Goal: Information Seeking & Learning: Check status

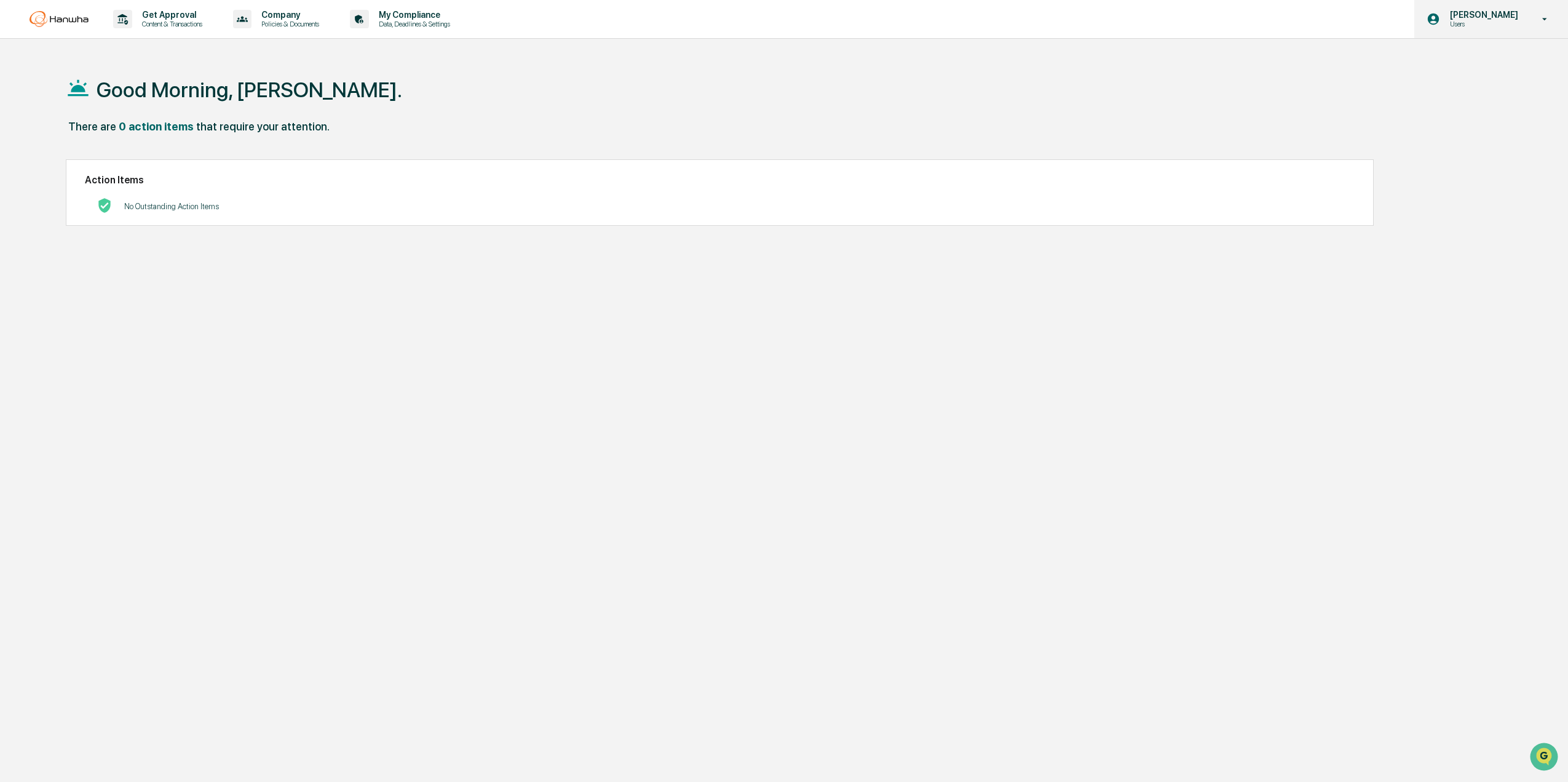
click at [1506, 8] on div "Carlos Hernandez Users" at bounding box center [1490, 19] width 153 height 38
click at [1478, 24] on div at bounding box center [786, 391] width 1574 height 782
drag, startPoint x: 1463, startPoint y: 34, endPoint x: 1465, endPoint y: 21, distance: 13.2
click at [1465, 21] on div "Carlos Hernandez Users" at bounding box center [1490, 19] width 153 height 38
click at [1465, 21] on div at bounding box center [786, 391] width 1574 height 782
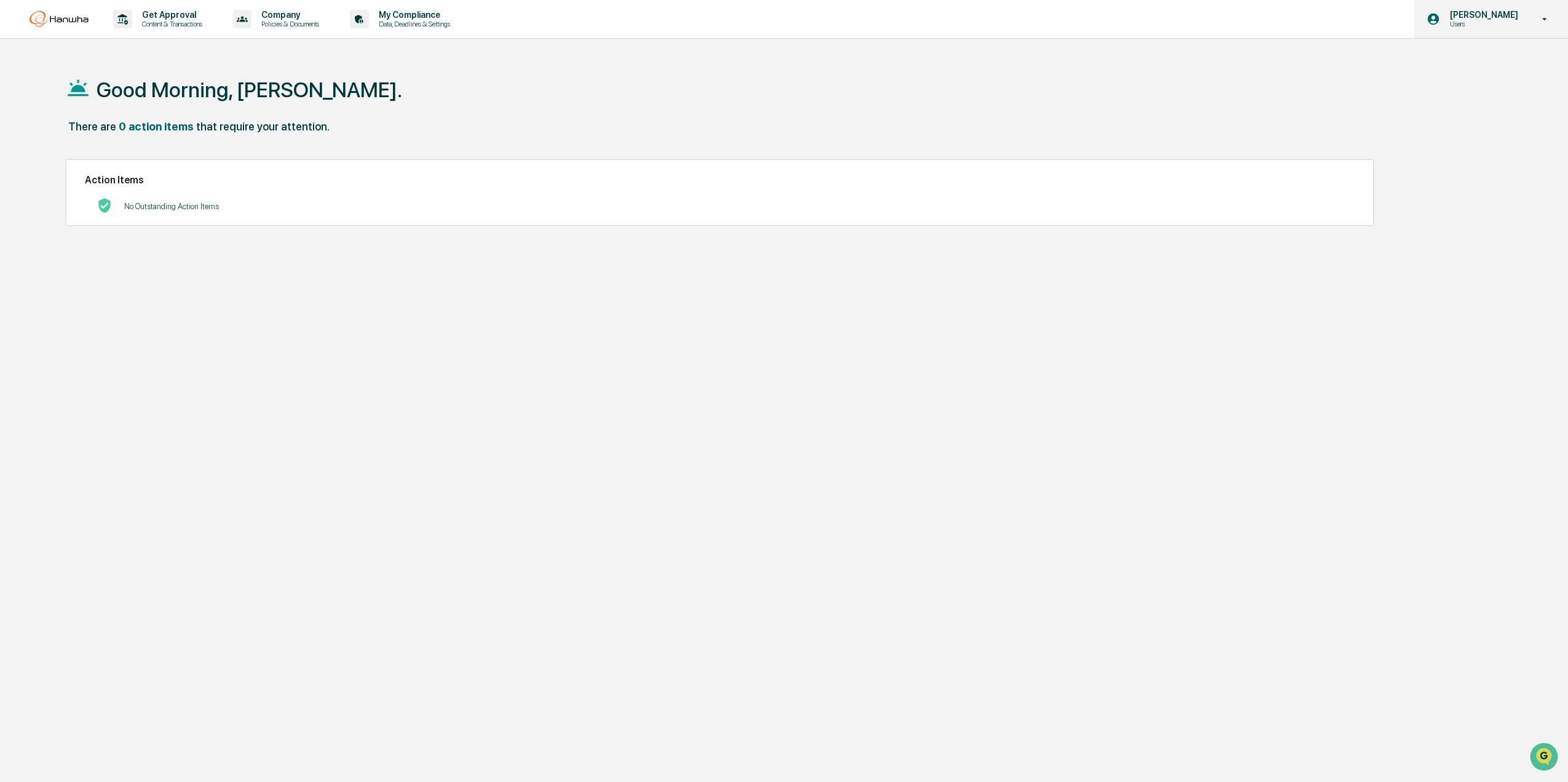
click at [1470, 15] on p "[PERSON_NAME]" at bounding box center [1482, 15] width 84 height 10
click at [1453, 59] on li "Switch to Admin view..." at bounding box center [1478, 62] width 172 height 23
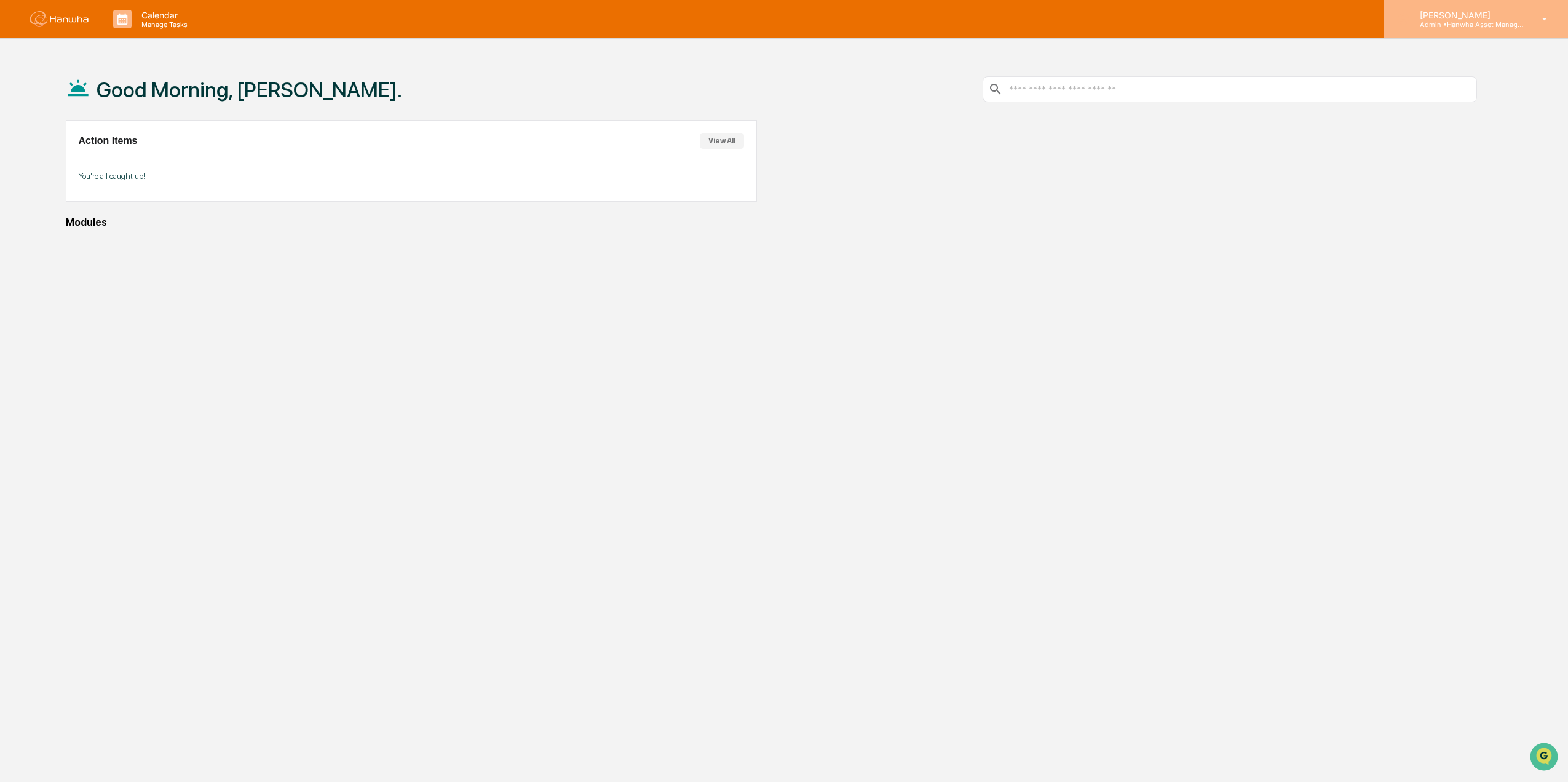
click at [1438, 18] on p "[PERSON_NAME]" at bounding box center [1466, 15] width 114 height 11
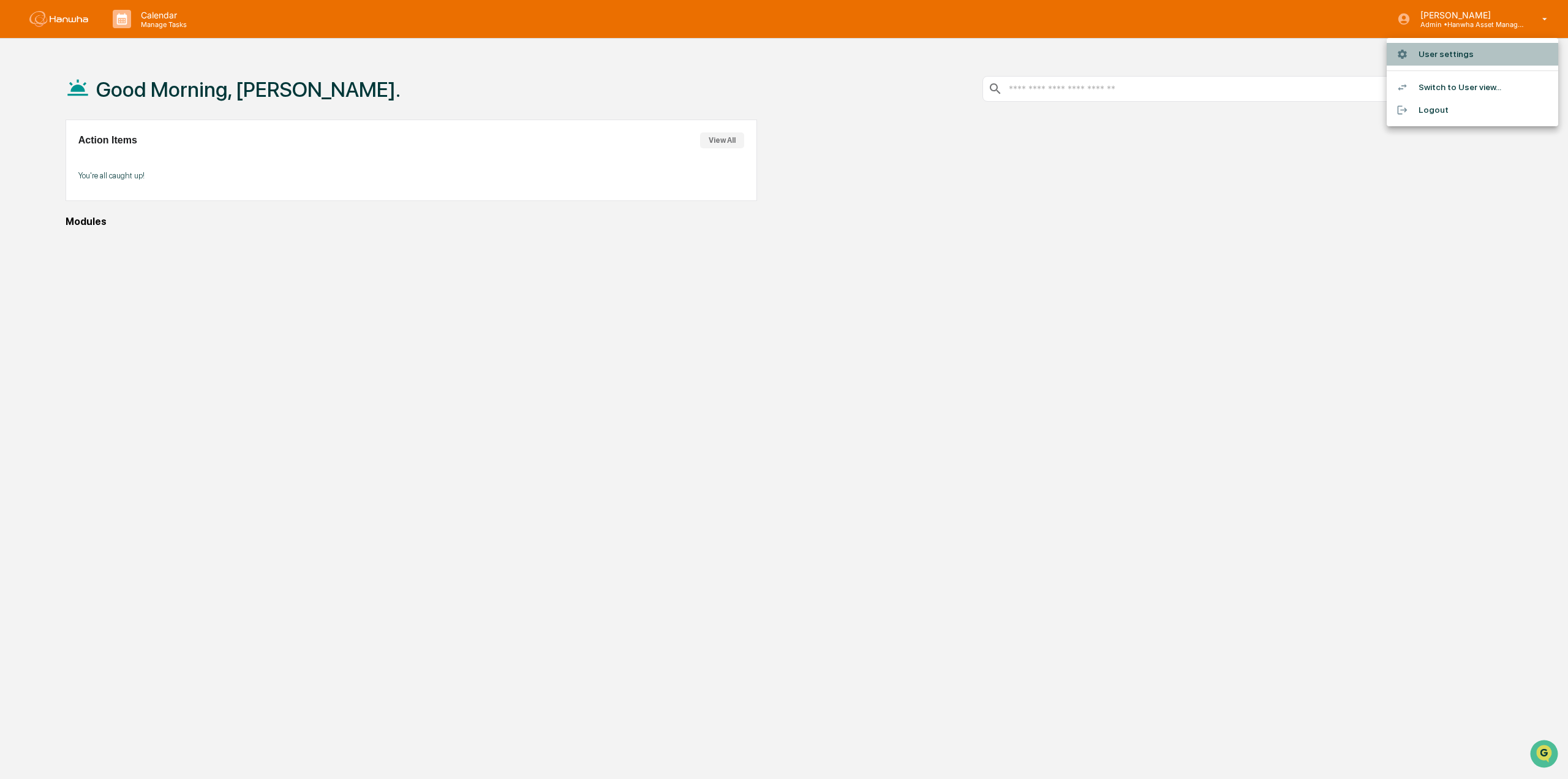
click at [1434, 47] on li "User settings" at bounding box center [1472, 54] width 172 height 23
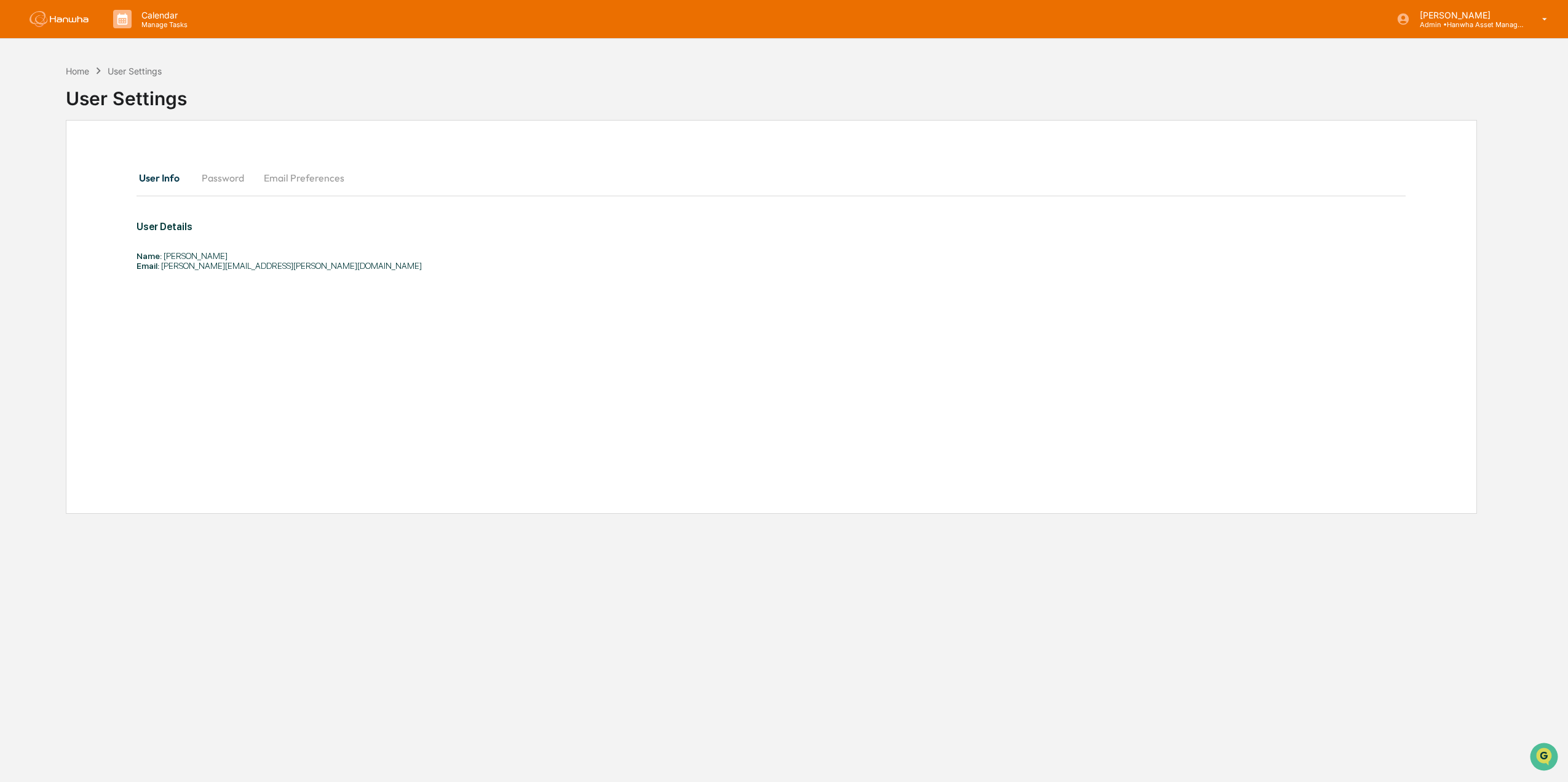
click at [217, 182] on button "Password" at bounding box center [223, 178] width 62 height 30
click at [271, 178] on button "Email Preferences" at bounding box center [304, 178] width 100 height 30
click at [180, 188] on button "User Info" at bounding box center [163, 178] width 55 height 30
click at [77, 67] on div "Home" at bounding box center [77, 71] width 23 height 11
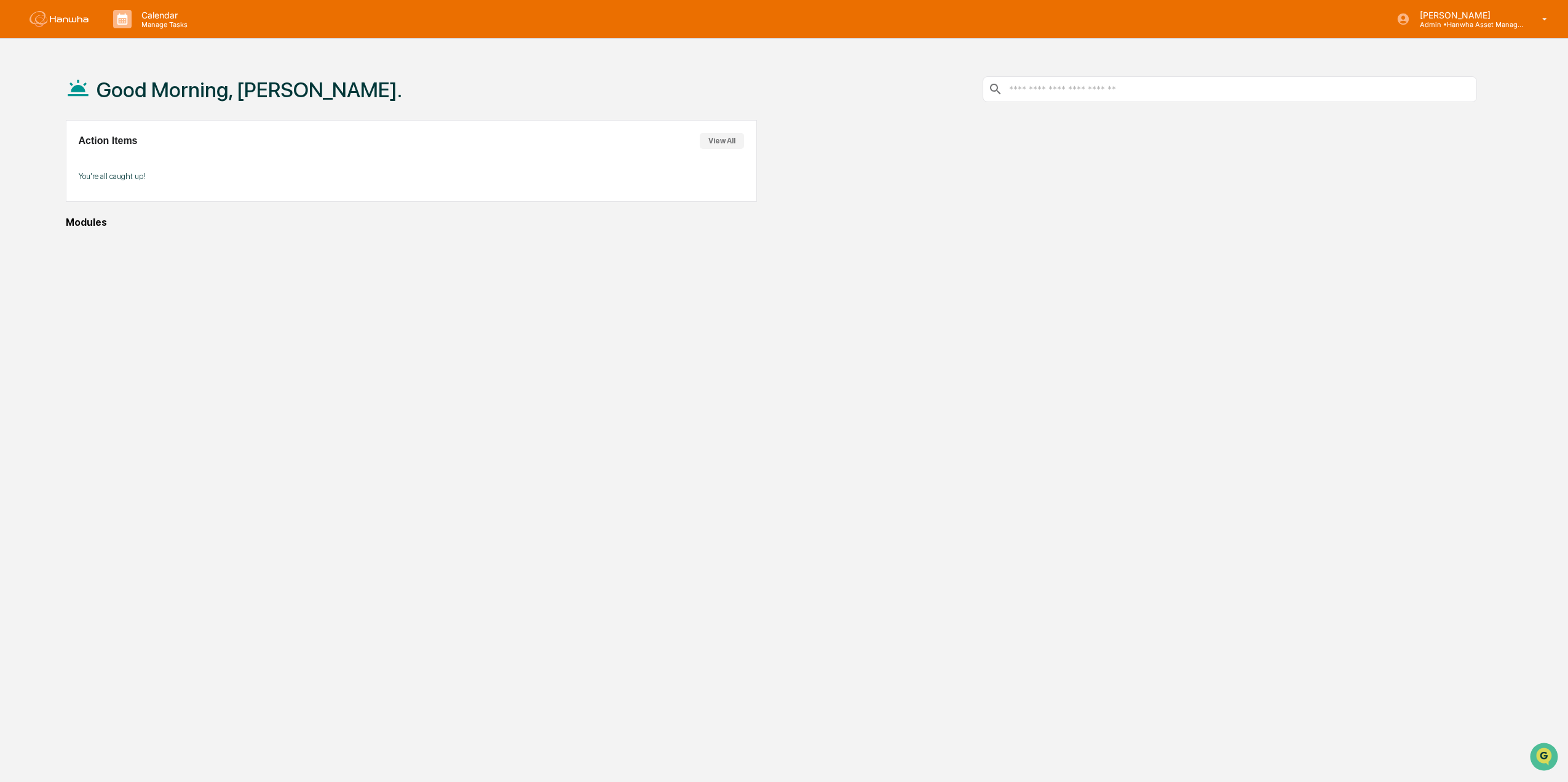
click at [727, 149] on div "Action Items View All You're all caught up!" at bounding box center [411, 161] width 691 height 82
click at [1451, 25] on p "Admin • Hanwha Asset Management (USA) Ltd." at bounding box center [1466, 25] width 114 height 8
click at [1170, 361] on div at bounding box center [786, 391] width 1574 height 782
click at [144, 30] on div "Calendar Manage Tasks" at bounding box center [156, 19] width 105 height 38
drag, startPoint x: 71, startPoint y: 28, endPoint x: 67, endPoint y: 13, distance: 15.5
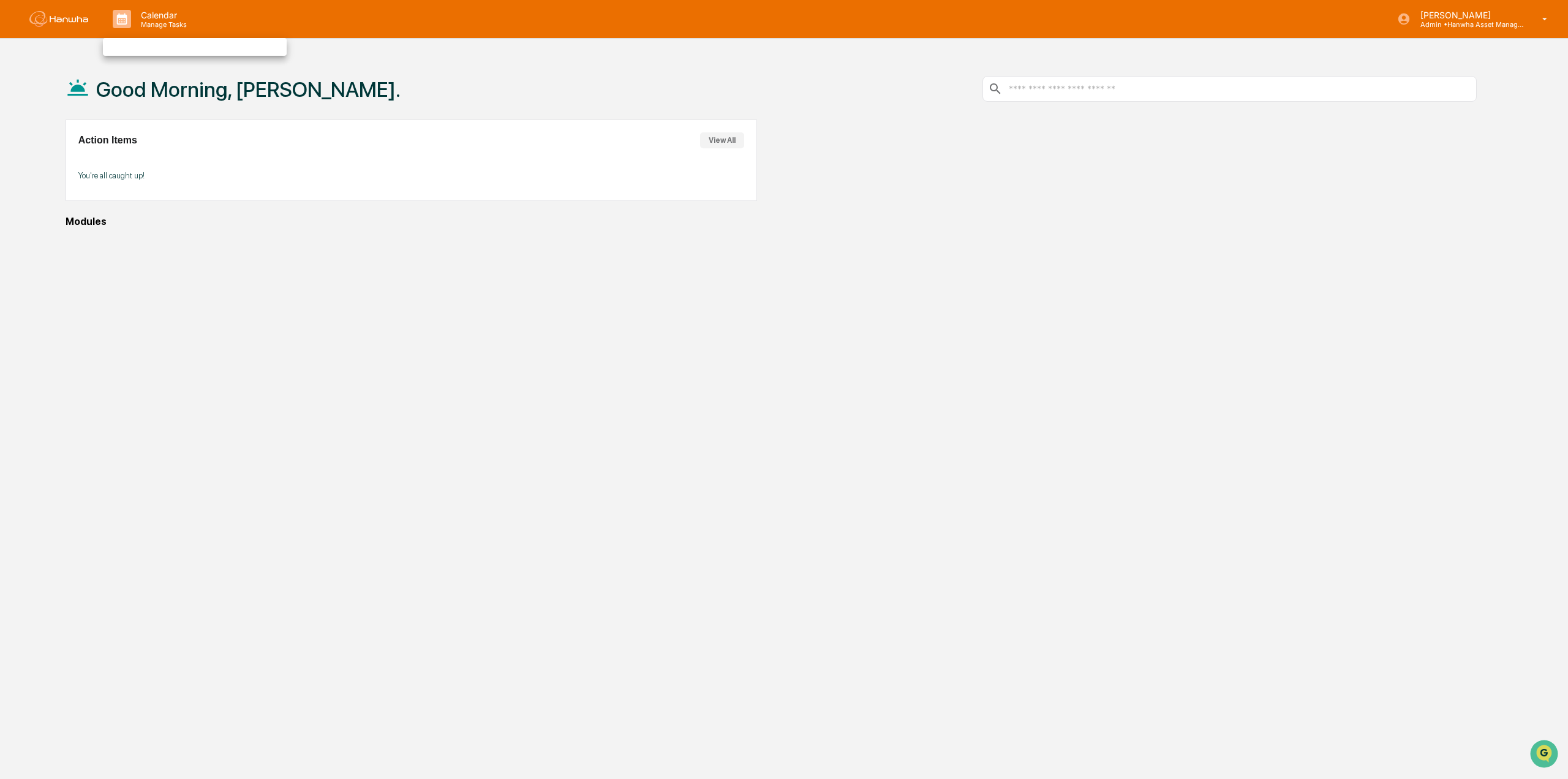
click at [67, 13] on div at bounding box center [784, 389] width 1568 height 779
click at [1470, 28] on div "Carlos Hernandez Admin • Hanwha Asset Management (USA) Ltd." at bounding box center [1471, 19] width 183 height 38
click at [1428, 93] on li "Switch to User view..." at bounding box center [1472, 87] width 172 height 23
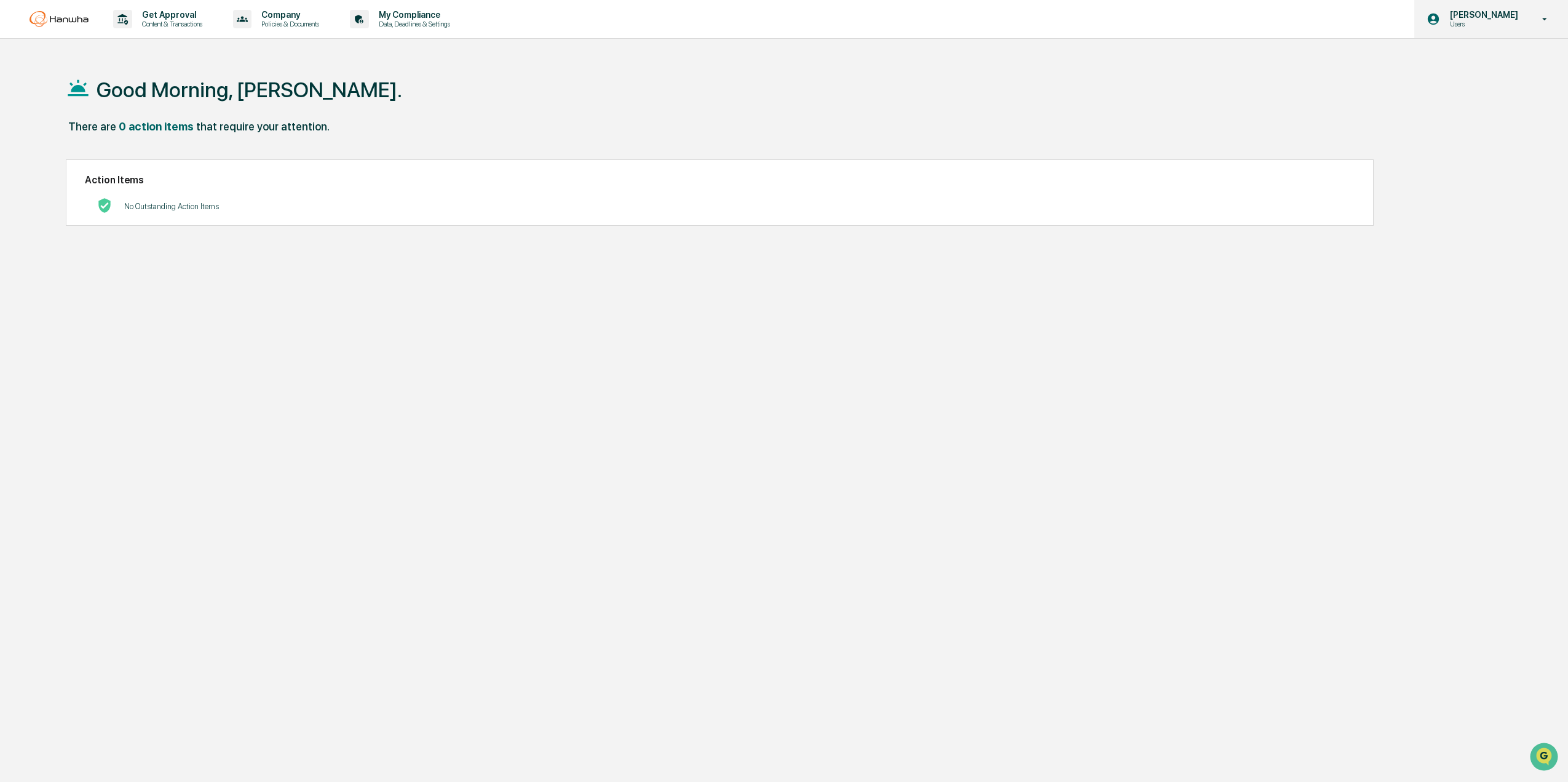
click at [1463, 17] on p "[PERSON_NAME]" at bounding box center [1482, 15] width 84 height 10
click at [1446, 68] on li "Switch to Admin view..." at bounding box center [1478, 62] width 172 height 23
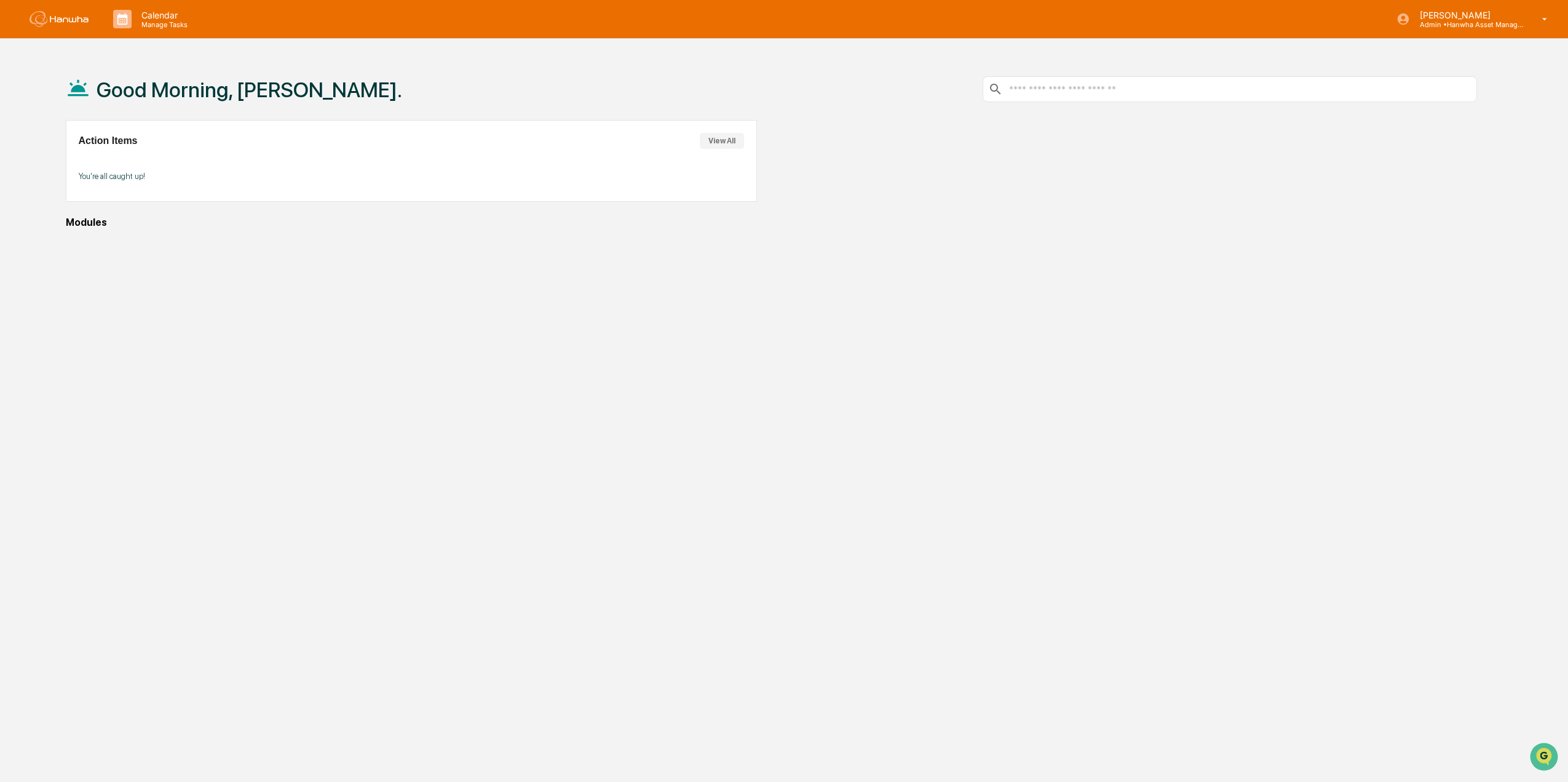
click at [873, 434] on div "Good Morning, Carlos. Action Items View All You're all caught up! Modules" at bounding box center [772, 449] width 1448 height 782
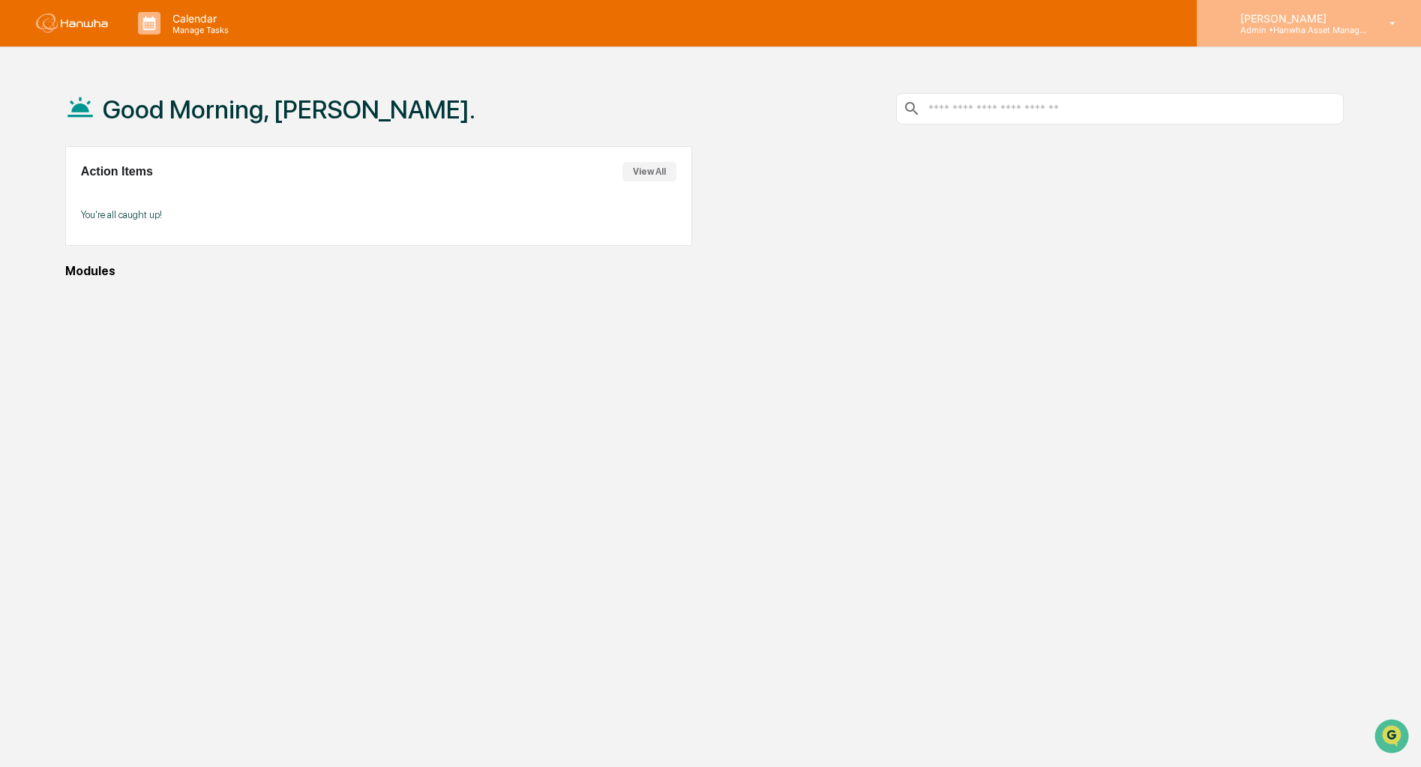
click at [1280, 20] on p "[PERSON_NAME]" at bounding box center [1297, 18] width 139 height 13
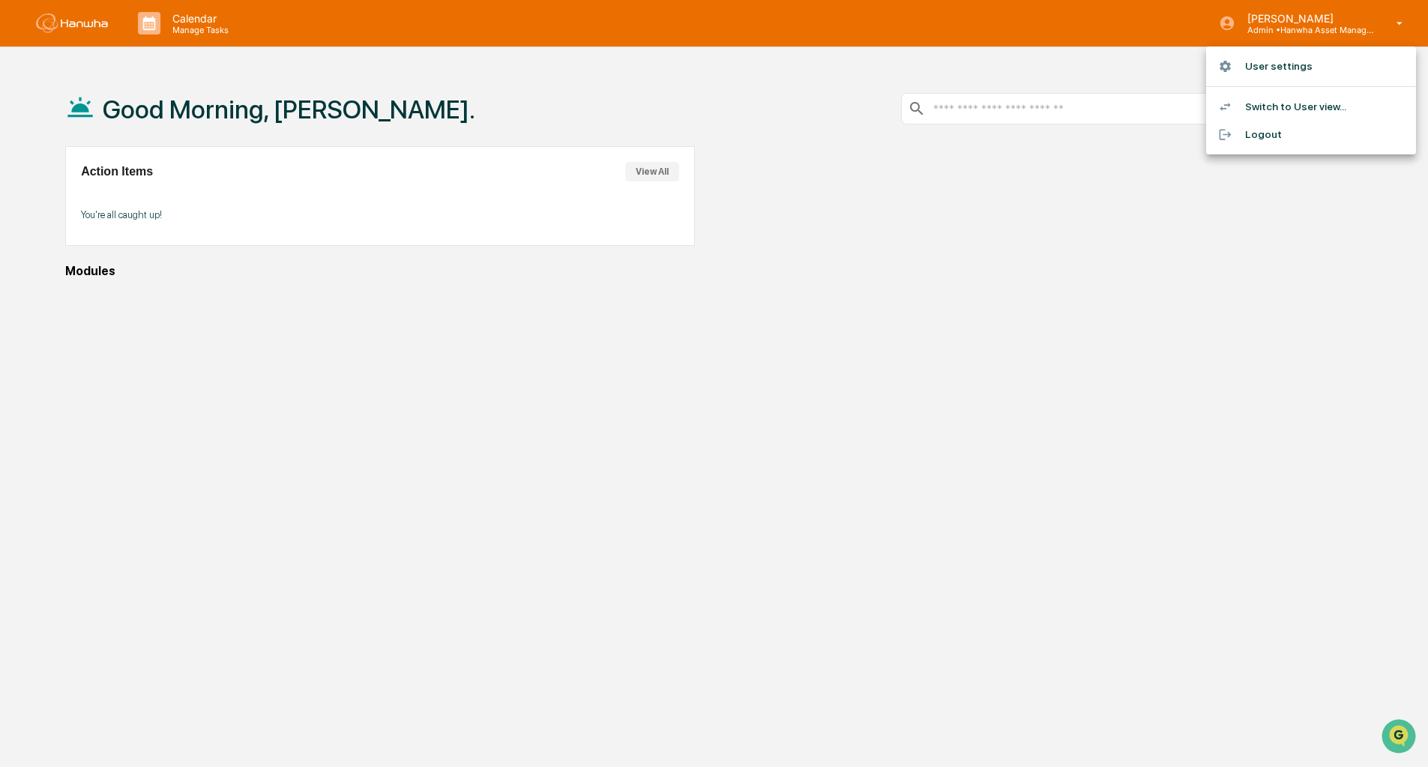
click at [978, 355] on div at bounding box center [714, 383] width 1428 height 767
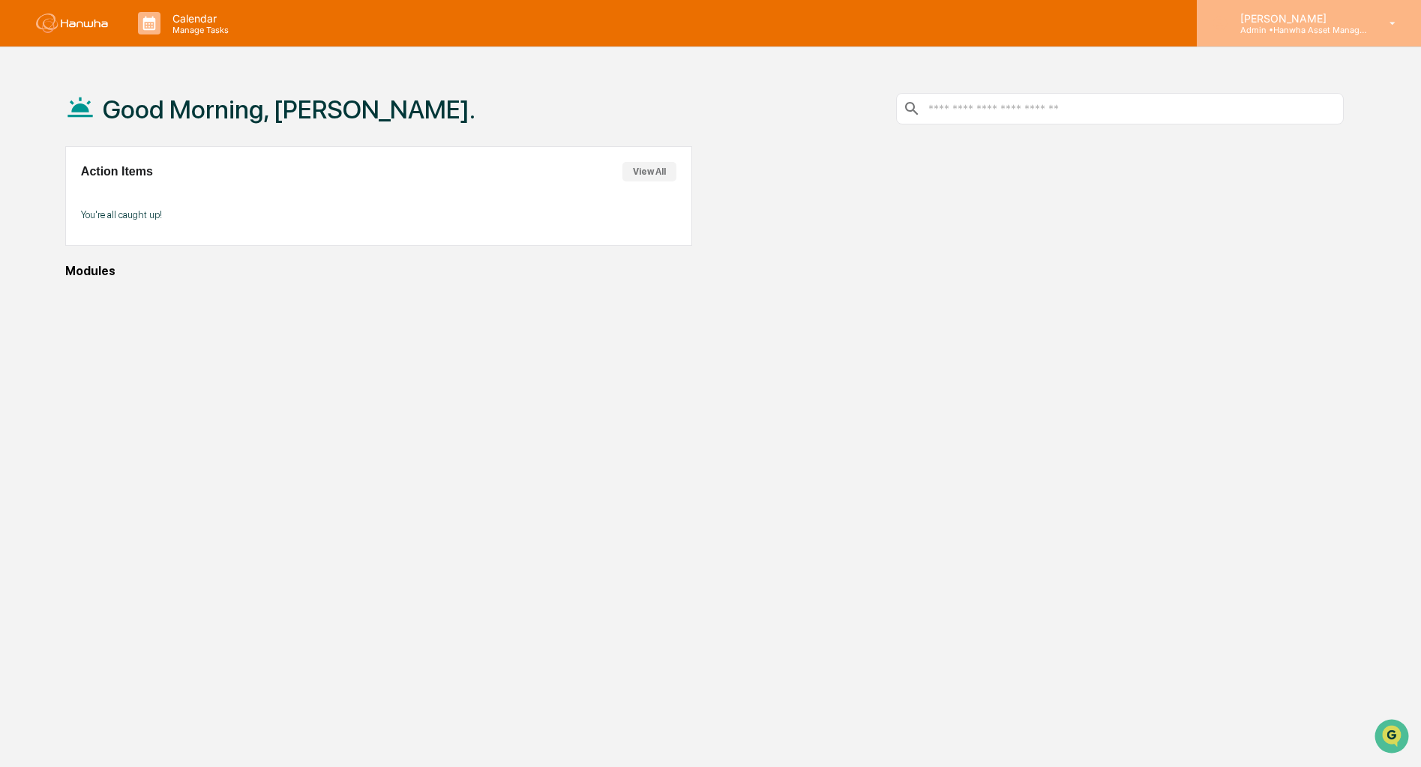
click at [1353, 28] on p "Admin • Hanwha Asset Management (USA) Ltd." at bounding box center [1297, 30] width 139 height 10
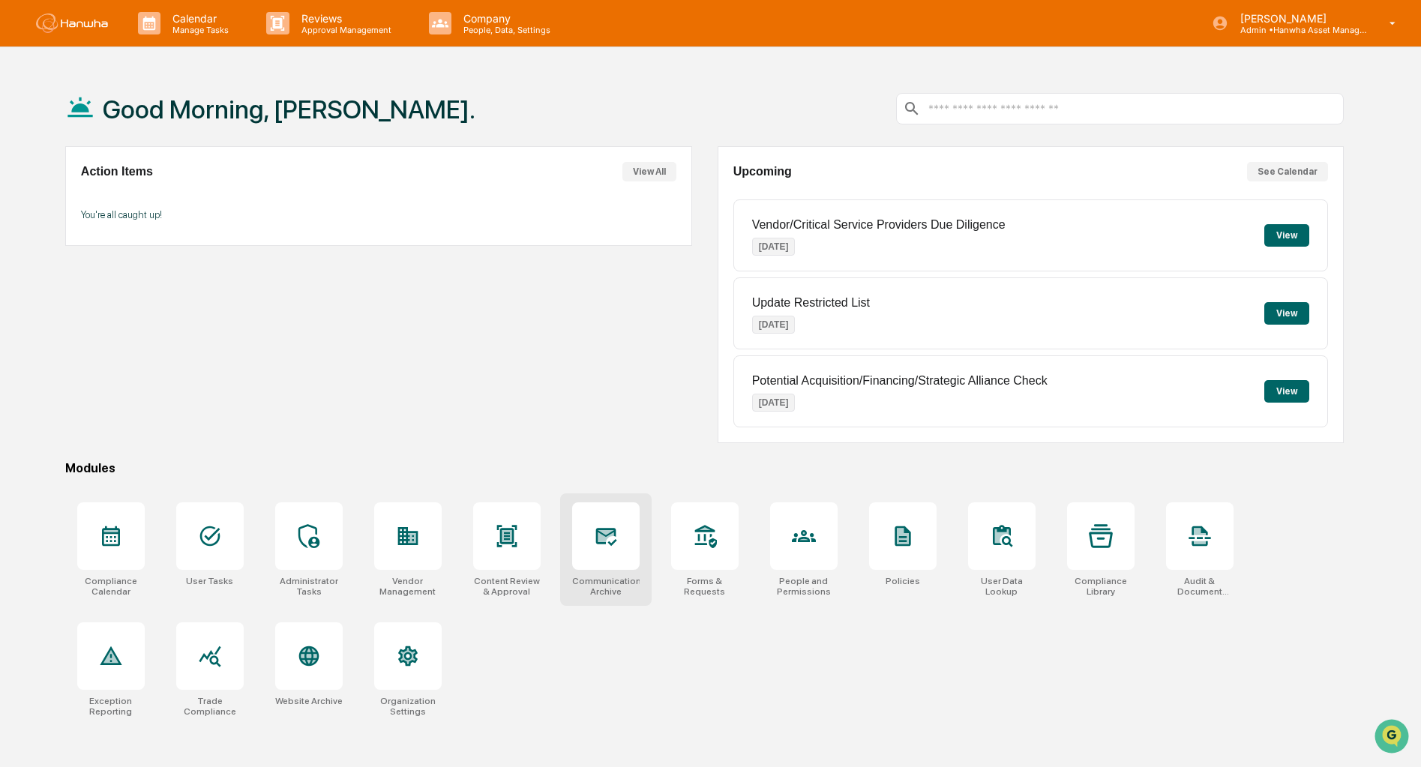
click at [601, 531] on icon at bounding box center [606, 537] width 21 height 18
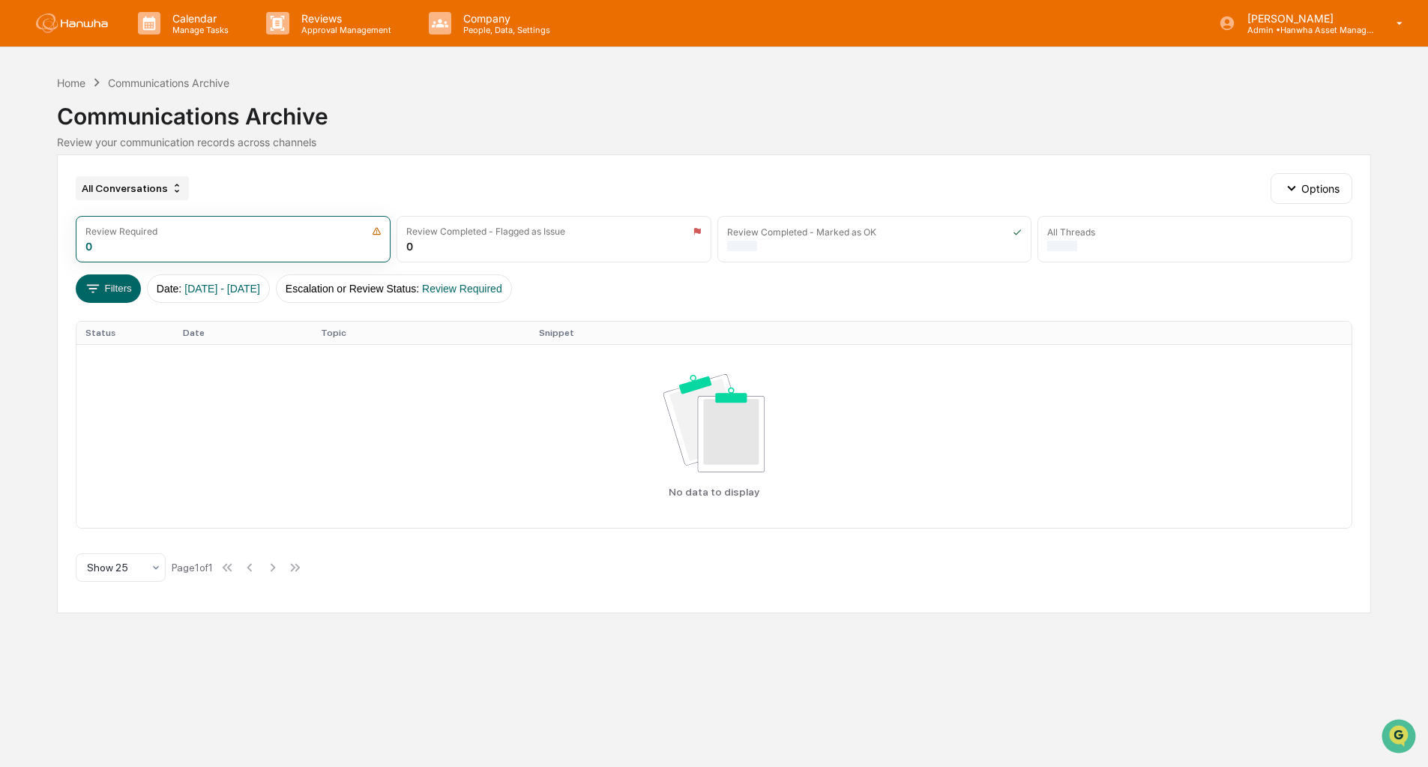
click at [171, 190] on icon at bounding box center [177, 188] width 12 height 12
click at [296, 176] on div "All Conversations Options" at bounding box center [714, 188] width 1277 height 30
click at [68, 85] on div "Home" at bounding box center [71, 82] width 28 height 13
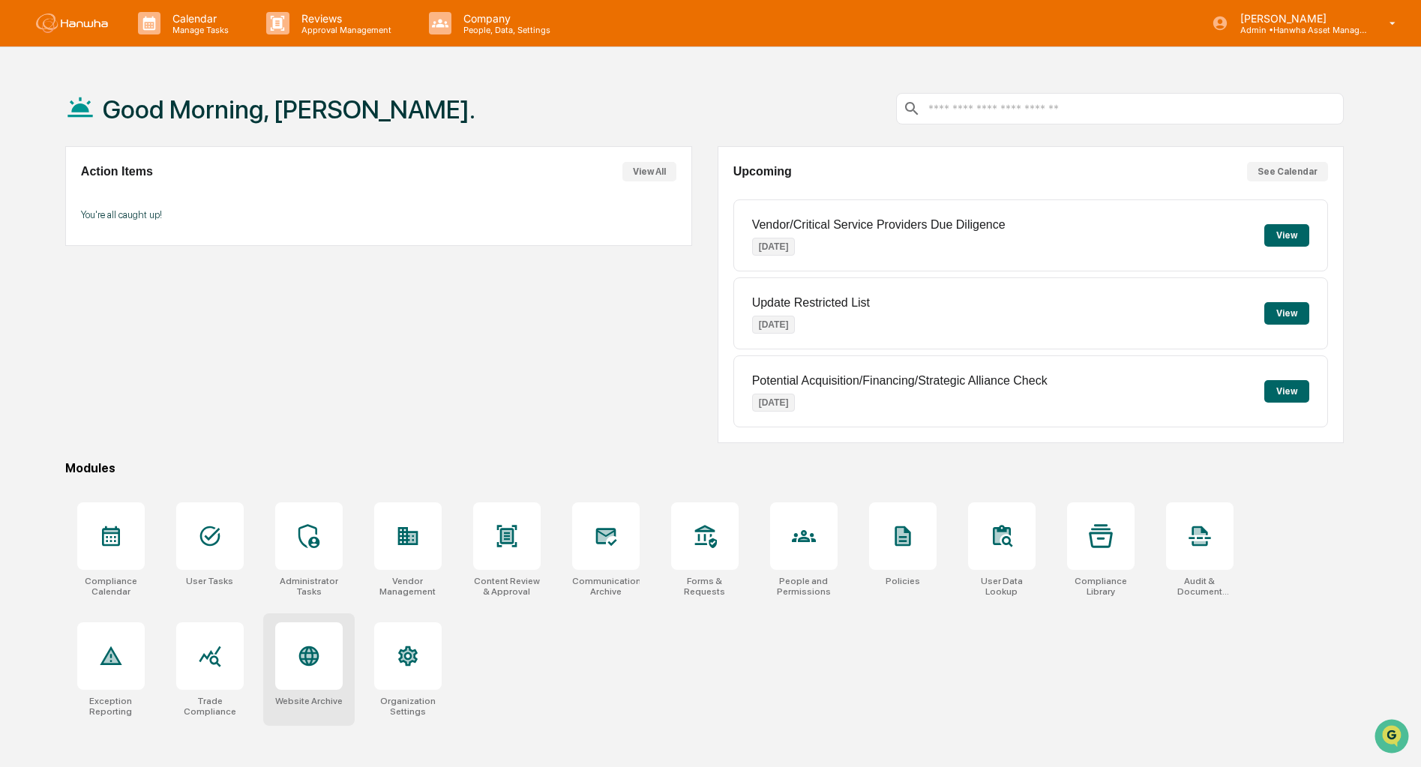
click at [334, 663] on div at bounding box center [308, 655] width 67 height 67
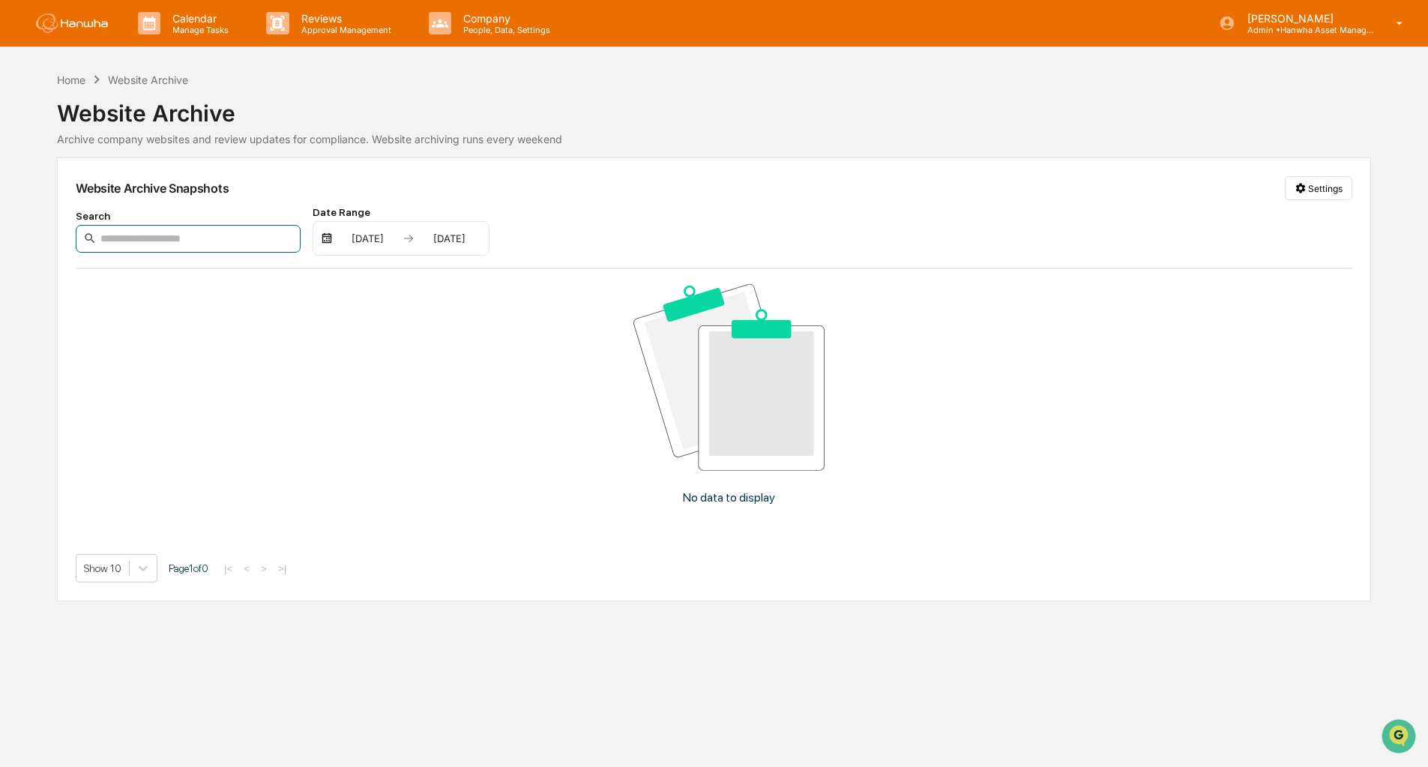
click at [146, 232] on input at bounding box center [188, 239] width 225 height 28
click at [1316, 190] on html "Calendar Manage Tasks Reviews Approval Management Company People, Data, Setting…" at bounding box center [714, 383] width 1428 height 767
click at [1107, 177] on html "Calendar Manage Tasks Reviews Approval Management Company People, Data, Setting…" at bounding box center [714, 383] width 1428 height 767
click at [547, 141] on div "Archive company websites and review updates for compliance. Website archiving r…" at bounding box center [714, 139] width 1314 height 13
click at [73, 70] on div "Calendar Manage Tasks Reviews Approval Management Company People, Data, Setting…" at bounding box center [714, 383] width 1428 height 767
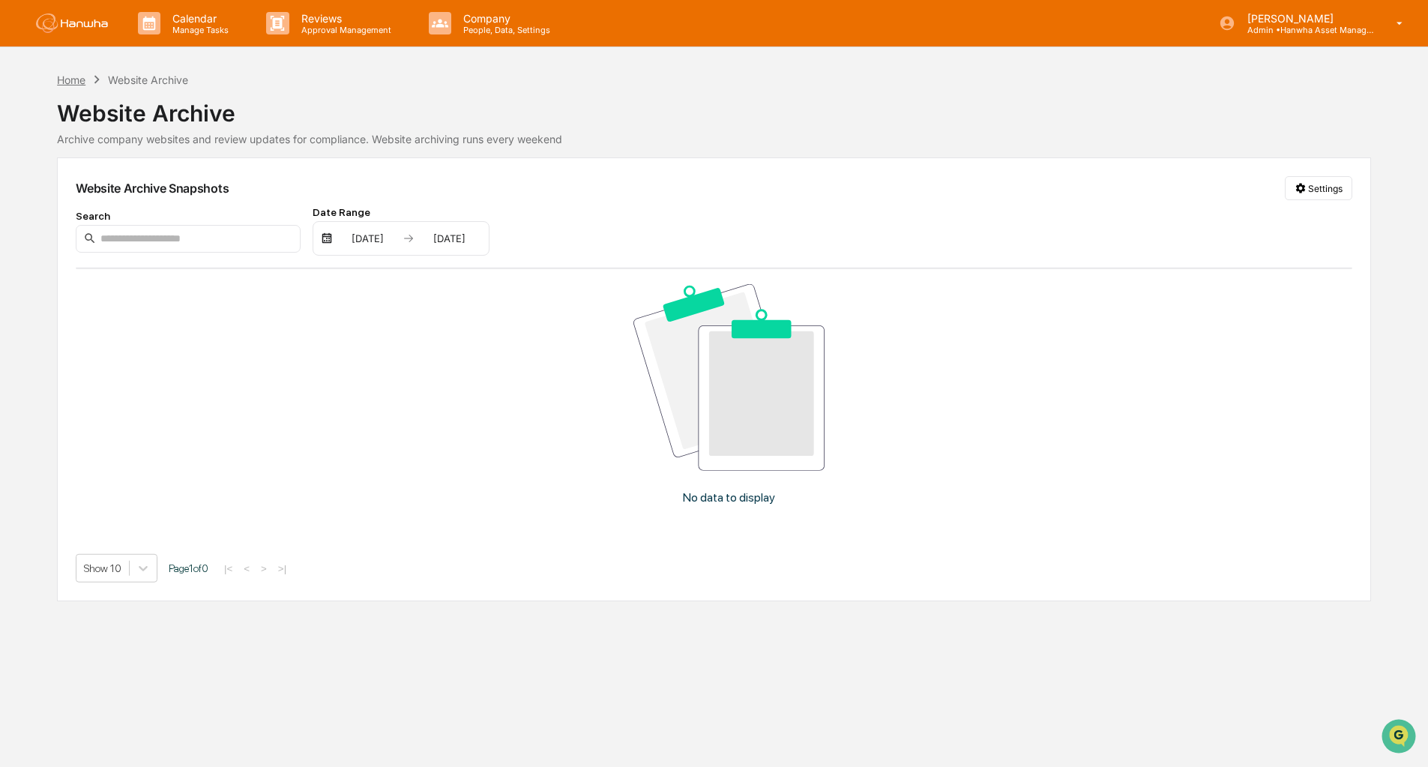
click at [72, 79] on div "Home" at bounding box center [71, 79] width 28 height 13
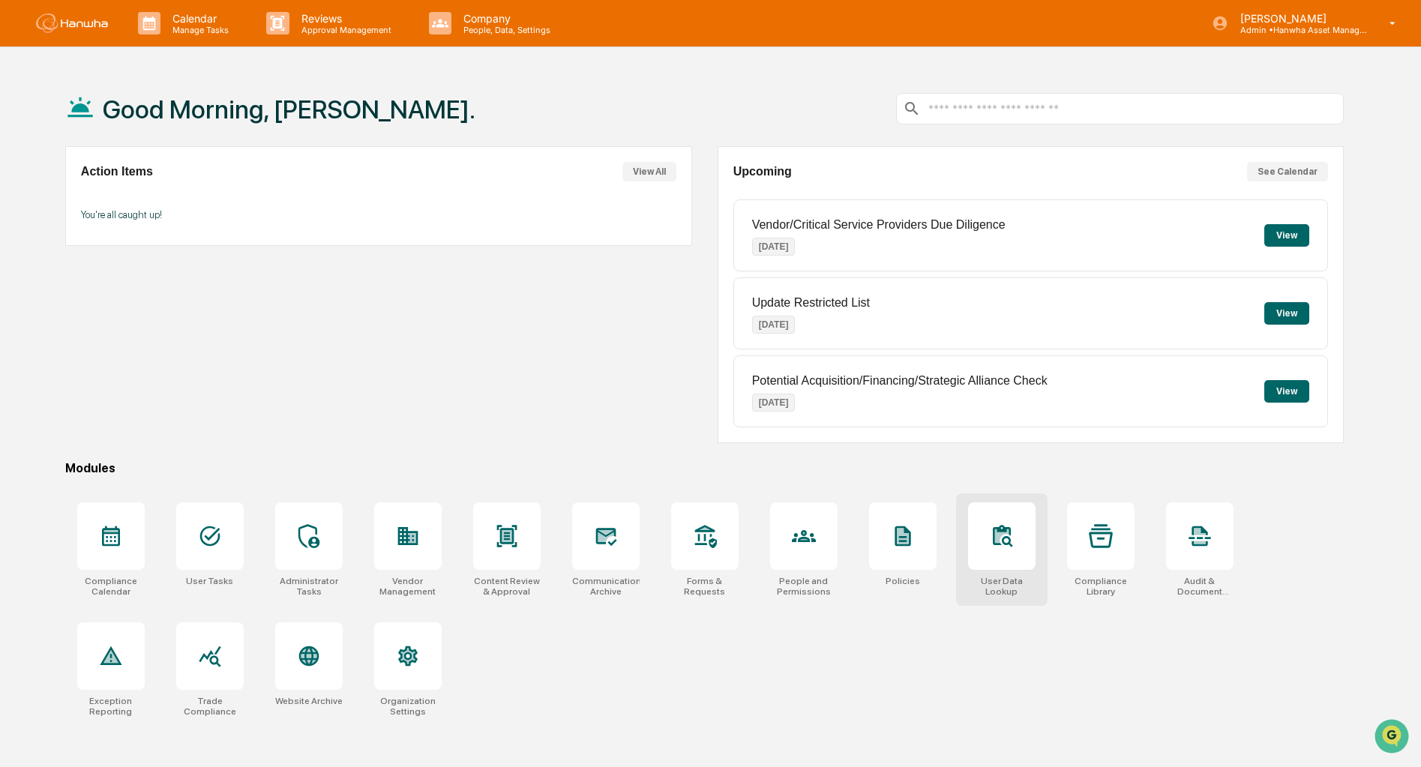
click at [1007, 559] on div at bounding box center [1001, 535] width 67 height 67
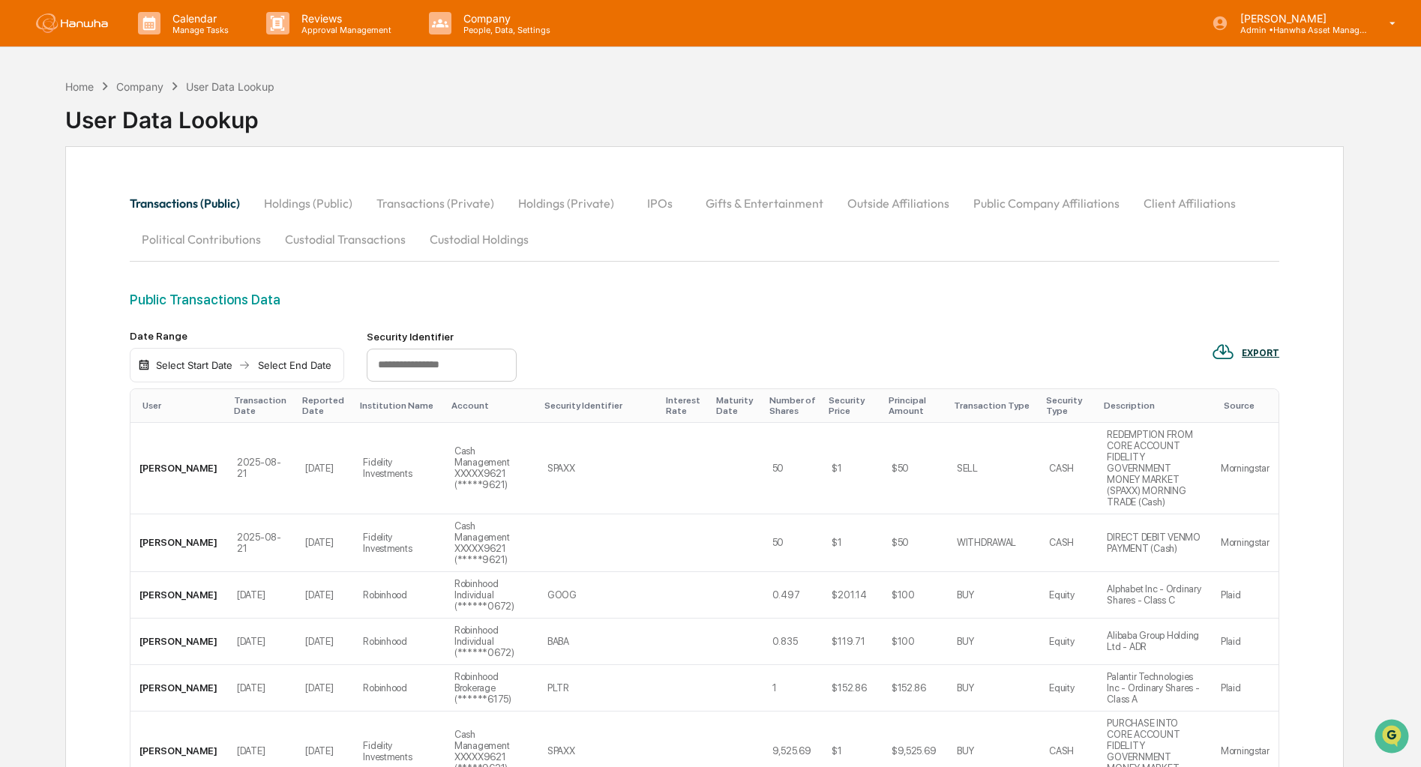
click at [116, 91] on div "Home Company User Data Lookup" at bounding box center [170, 86] width 210 height 16
drag, startPoint x: 81, startPoint y: 76, endPoint x: 70, endPoint y: 94, distance: 20.8
click at [70, 94] on div "Home Company User Data Lookup User Data Lookup" at bounding box center [170, 108] width 210 height 75
click at [70, 94] on div "Home Company User Data Lookup" at bounding box center [170, 86] width 210 height 16
click at [75, 91] on div "Home" at bounding box center [79, 86] width 28 height 13
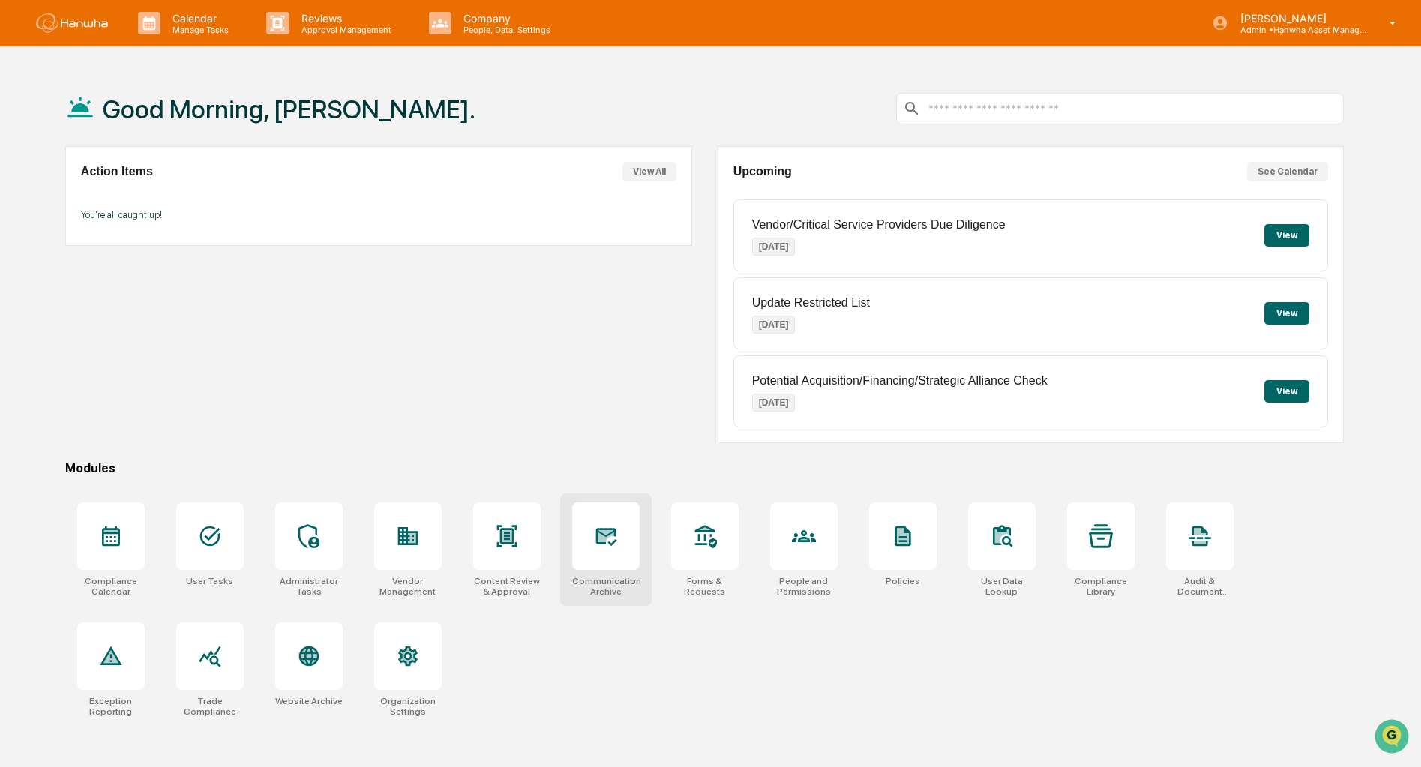
click at [614, 544] on icon at bounding box center [606, 537] width 21 height 18
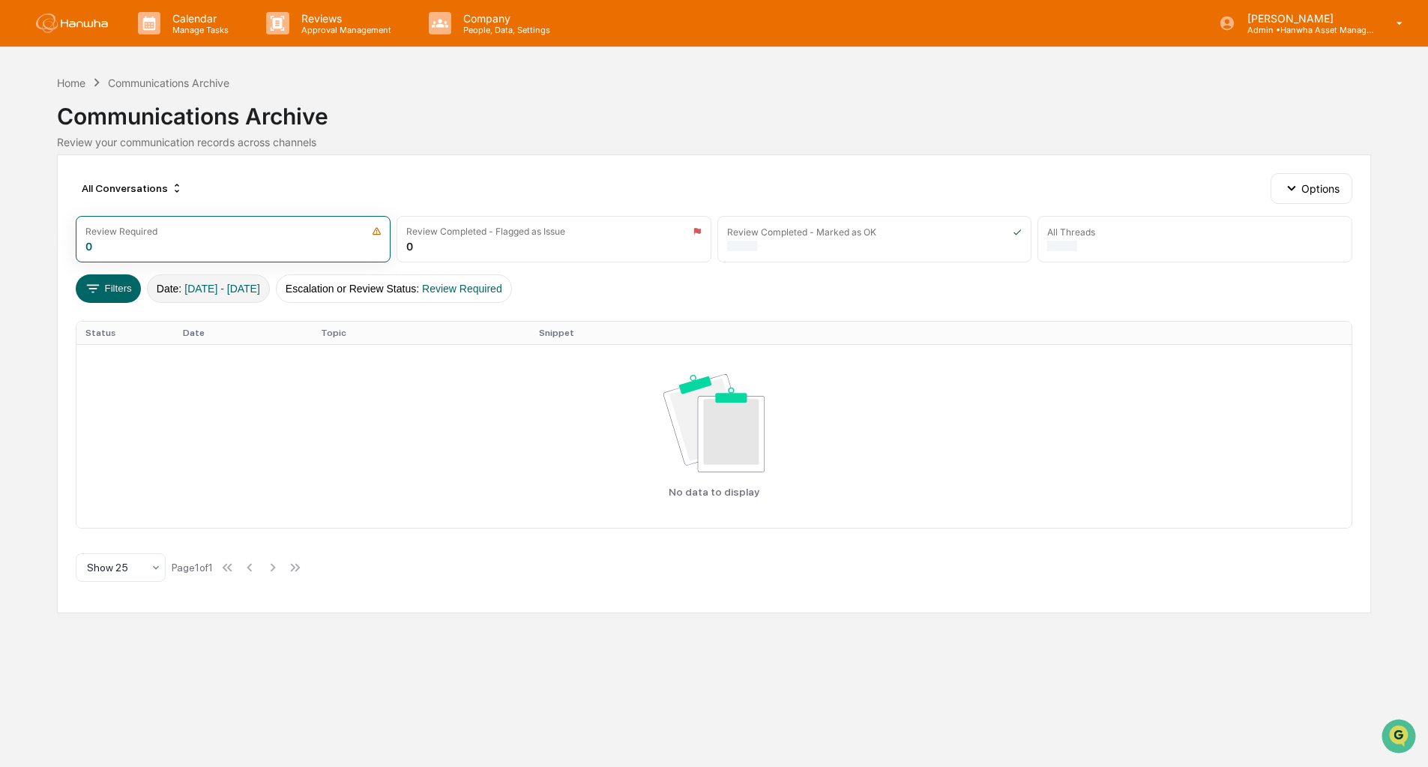
click at [260, 285] on span "[DATE] - [DATE]" at bounding box center [222, 289] width 76 height 12
click at [196, 249] on div "Review Required 0" at bounding box center [233, 239] width 315 height 46
click at [758, 246] on div "Review Completed - Marked as OK 1,482" at bounding box center [874, 239] width 315 height 46
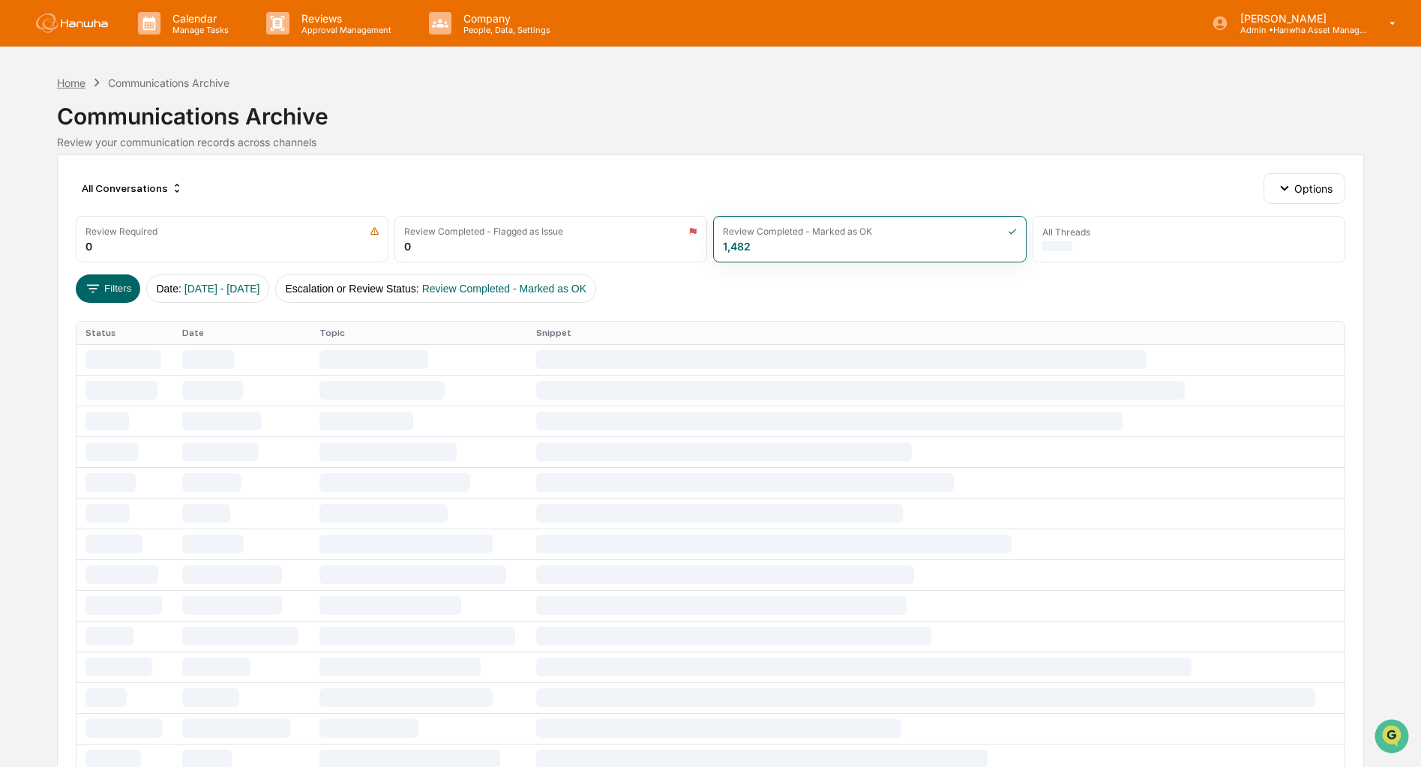
click at [65, 86] on div "Home" at bounding box center [71, 82] width 28 height 13
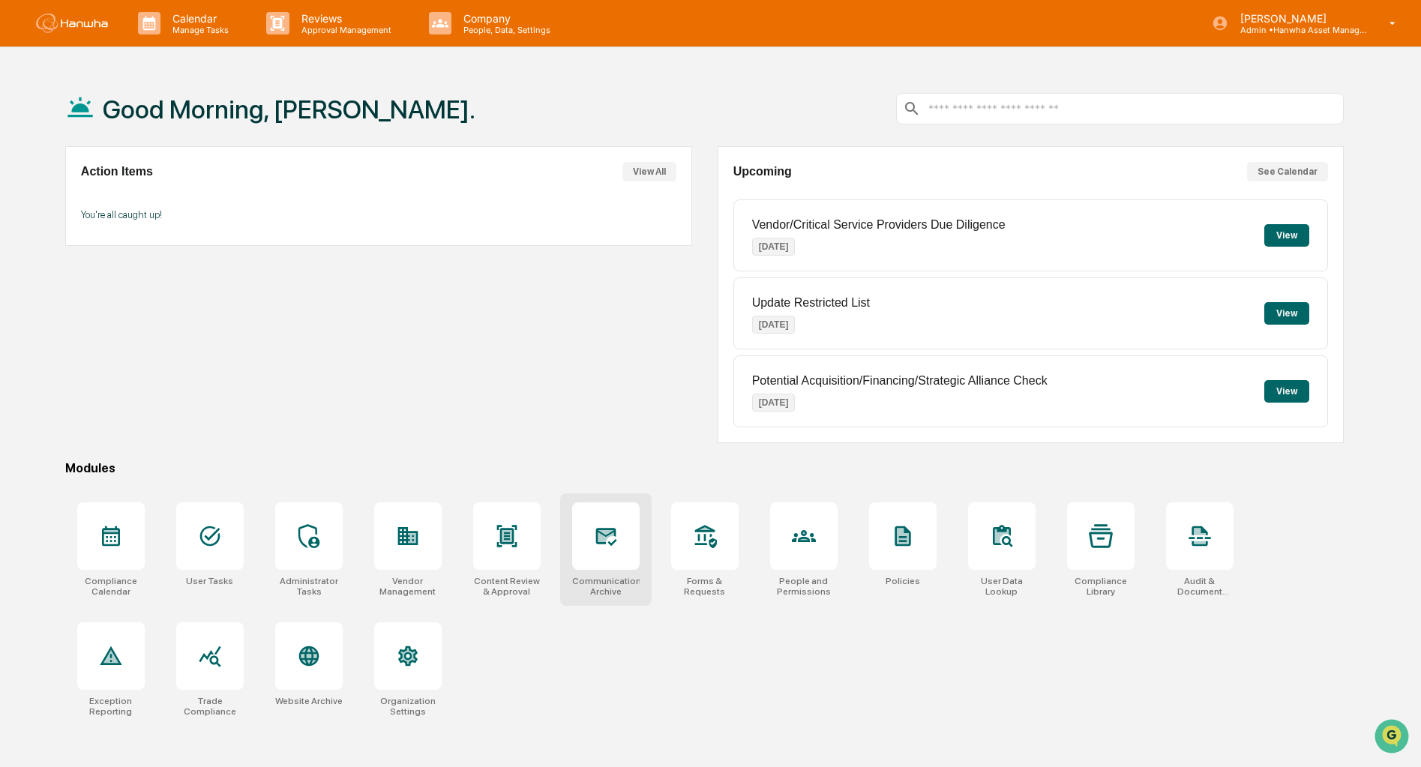
click at [615, 551] on div at bounding box center [605, 535] width 67 height 67
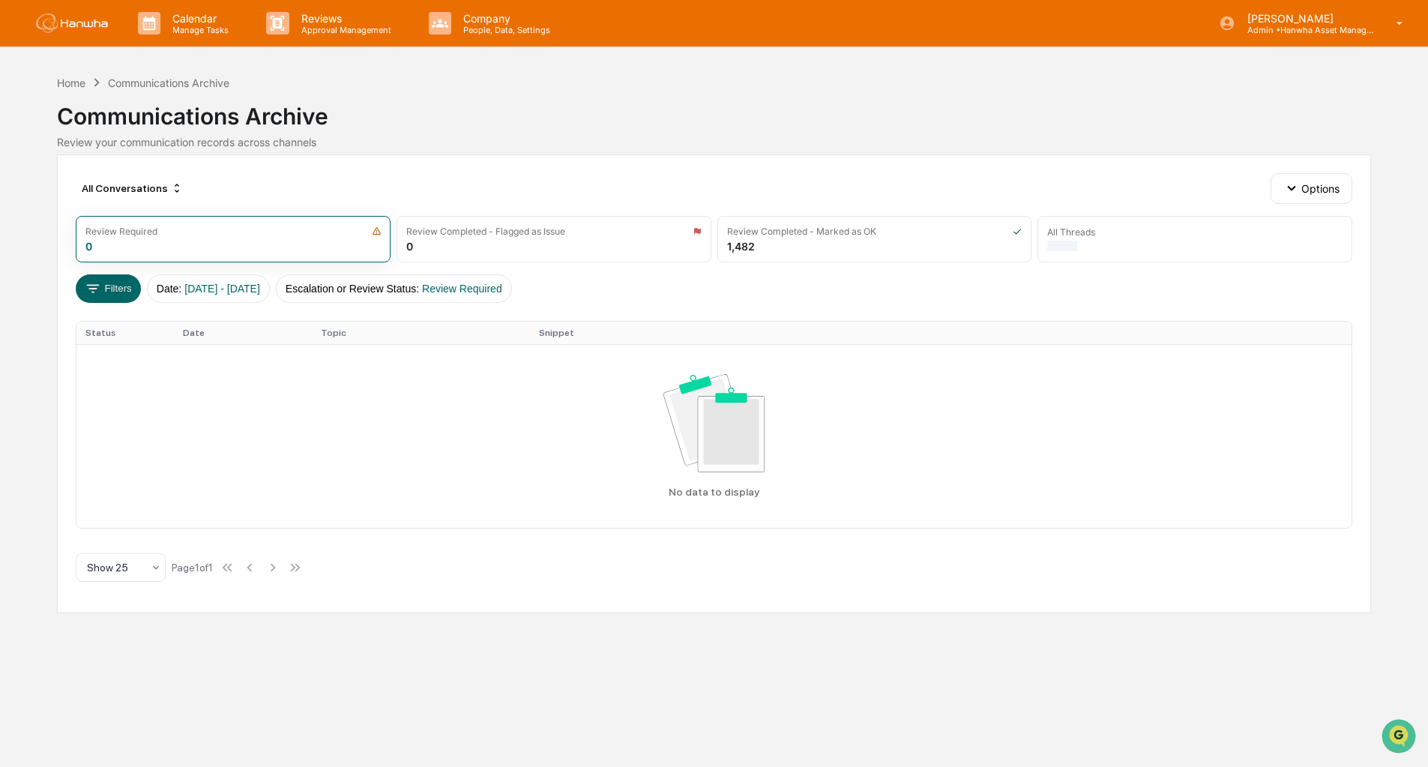
click at [1261, 109] on div "Communications Archive" at bounding box center [714, 110] width 1314 height 39
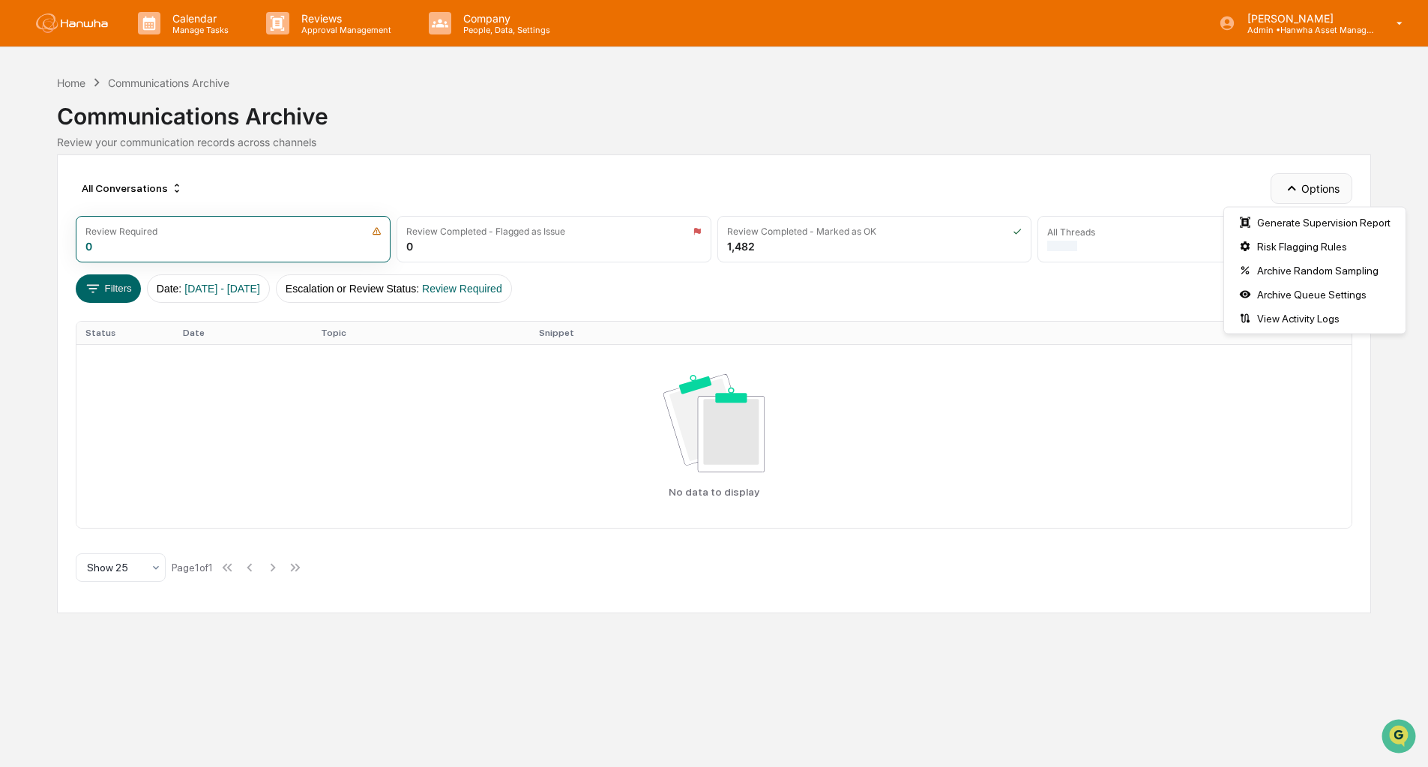
click at [1330, 202] on button "Options" at bounding box center [1312, 188] width 82 height 30
click at [380, 128] on div "Communications Archive" at bounding box center [714, 110] width 1314 height 39
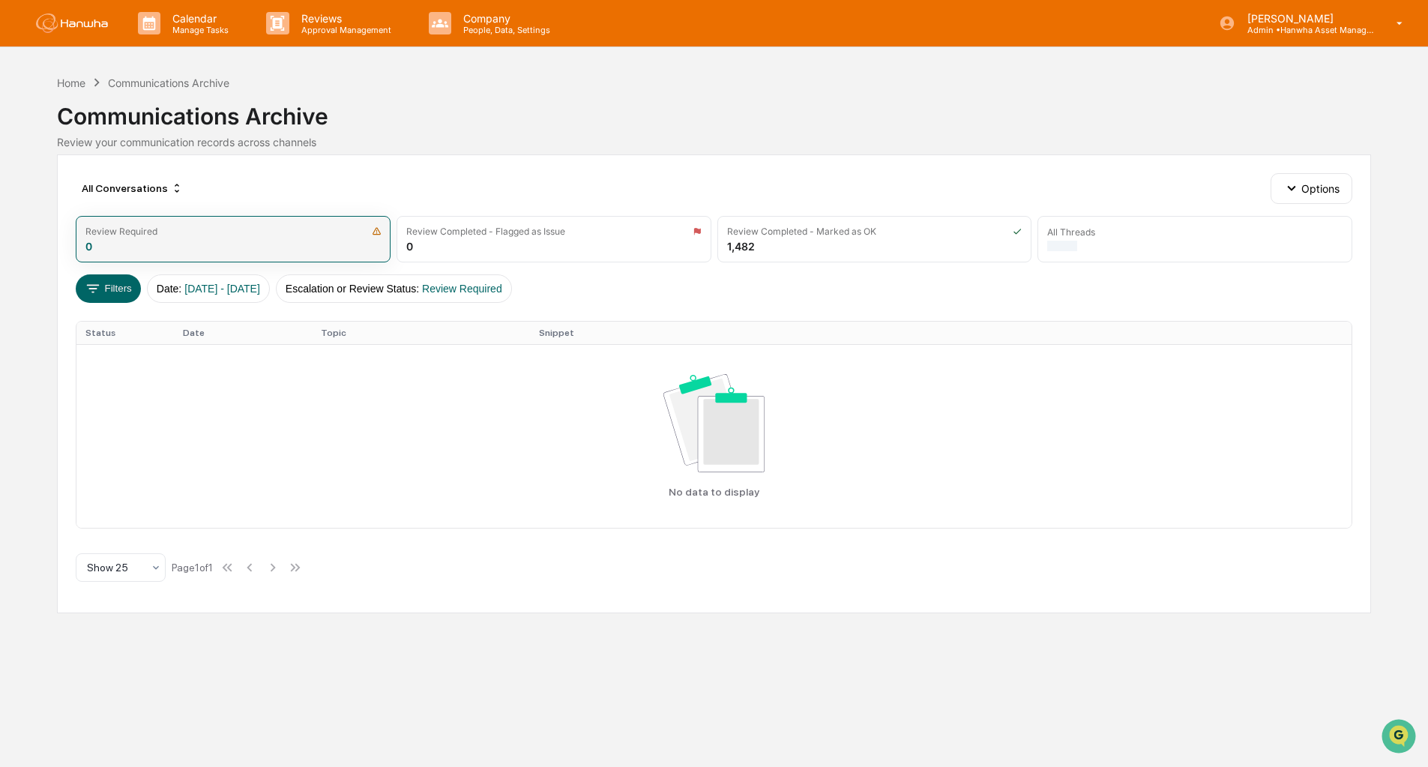
click at [356, 232] on div "Review Required" at bounding box center [232, 231] width 295 height 11
click at [82, 283] on button "Filters" at bounding box center [108, 288] width 65 height 28
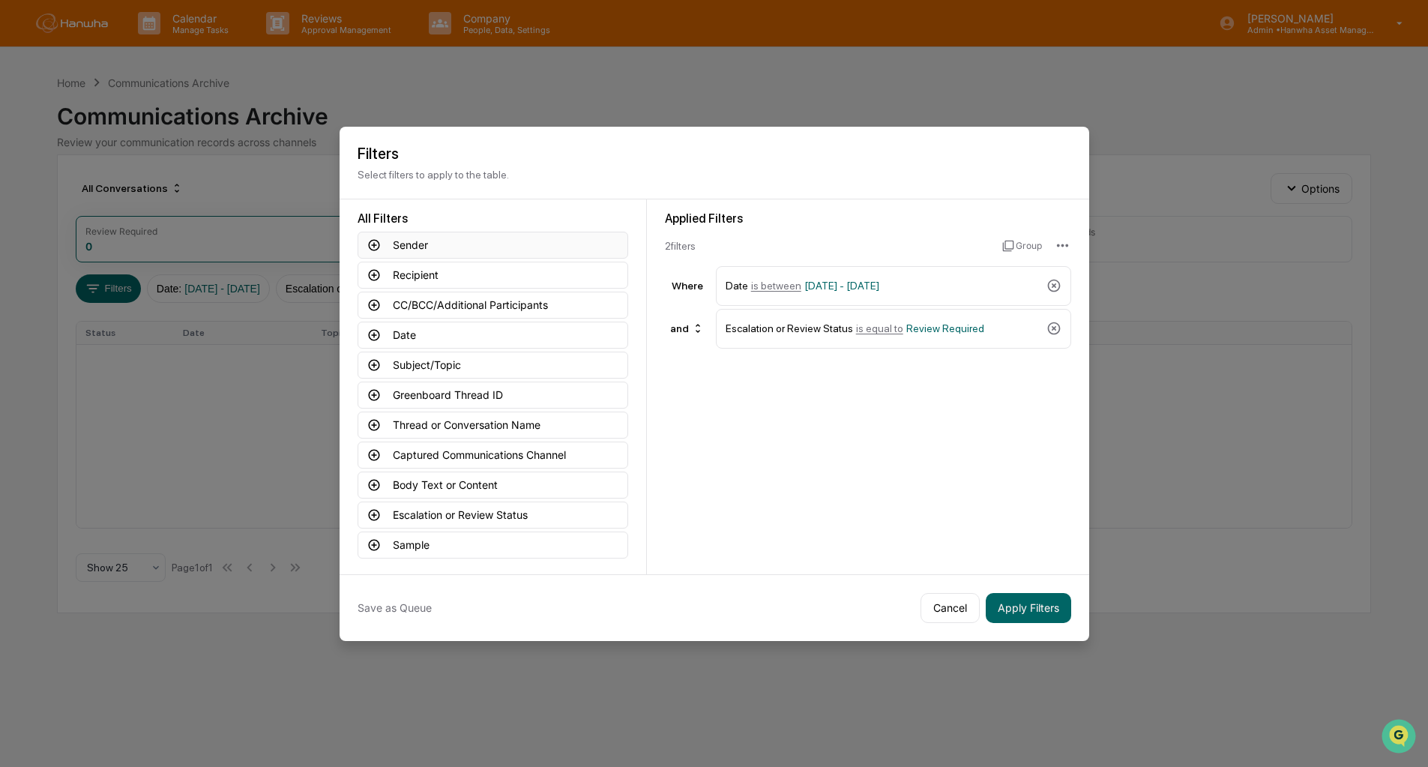
click at [447, 235] on button "Sender" at bounding box center [493, 245] width 271 height 27
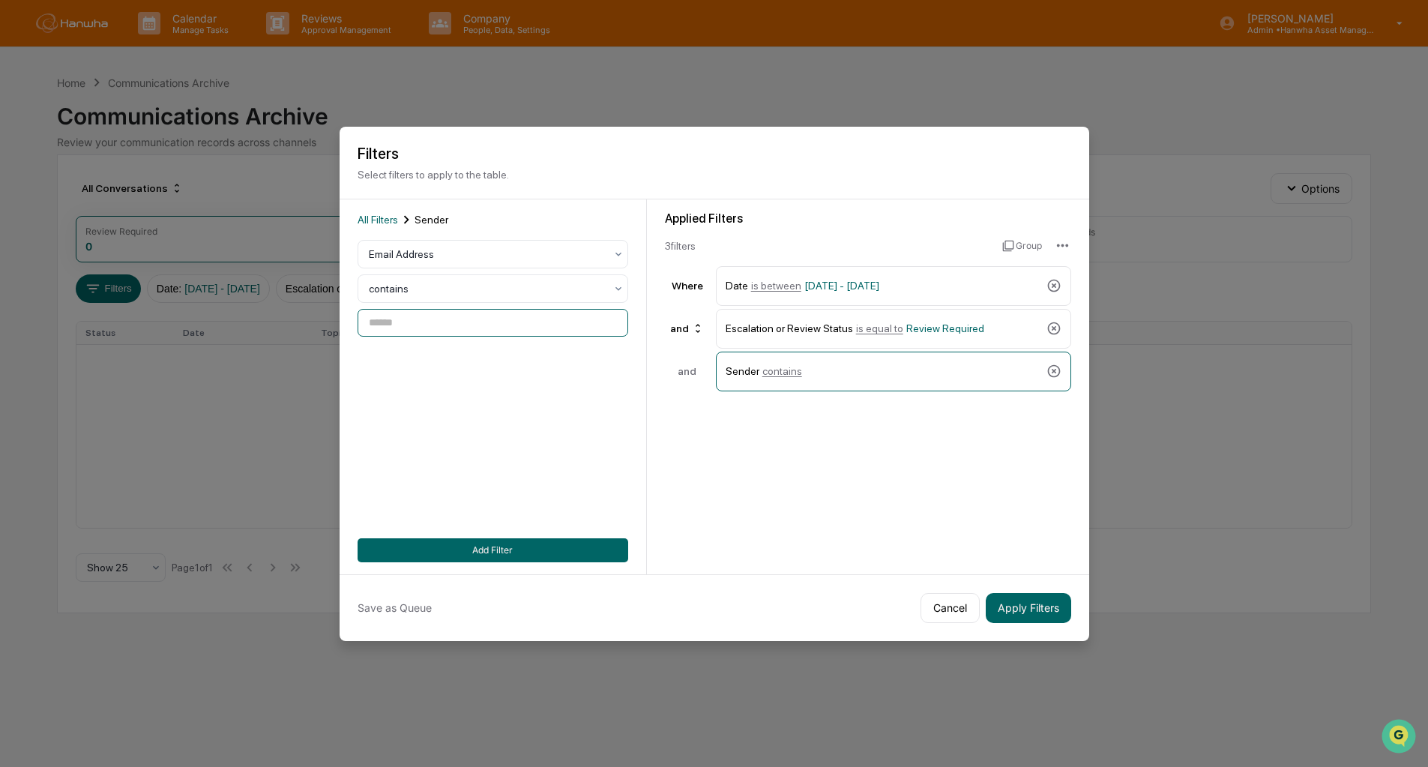
click at [423, 325] on input at bounding box center [493, 323] width 271 height 28
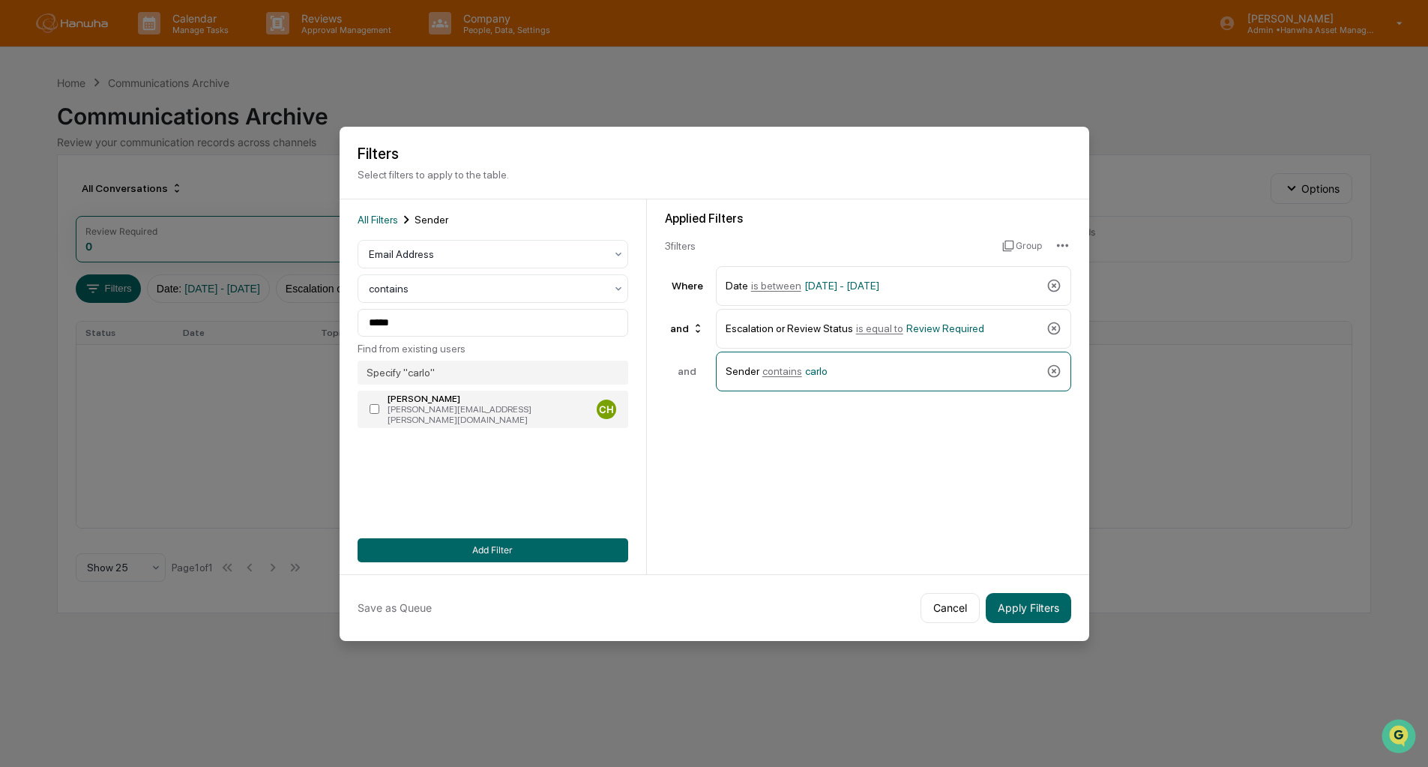
click at [417, 421] on label "Carlos Hernandez carlos.hernandez@hanwha.nyc CH" at bounding box center [493, 409] width 271 height 37
type input "**********"
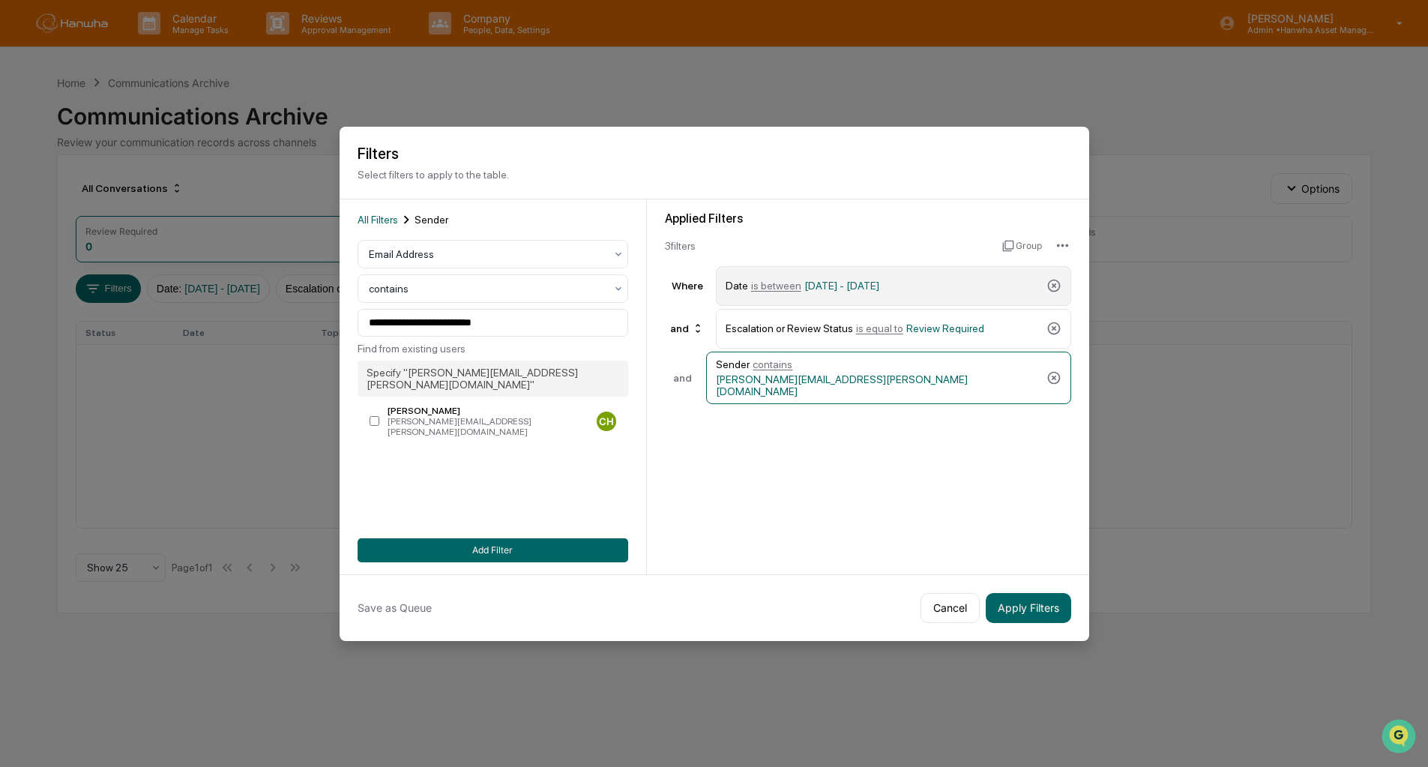
click at [948, 287] on div "Date is between 01/01/2024 - 12/31/2025" at bounding box center [883, 286] width 315 height 26
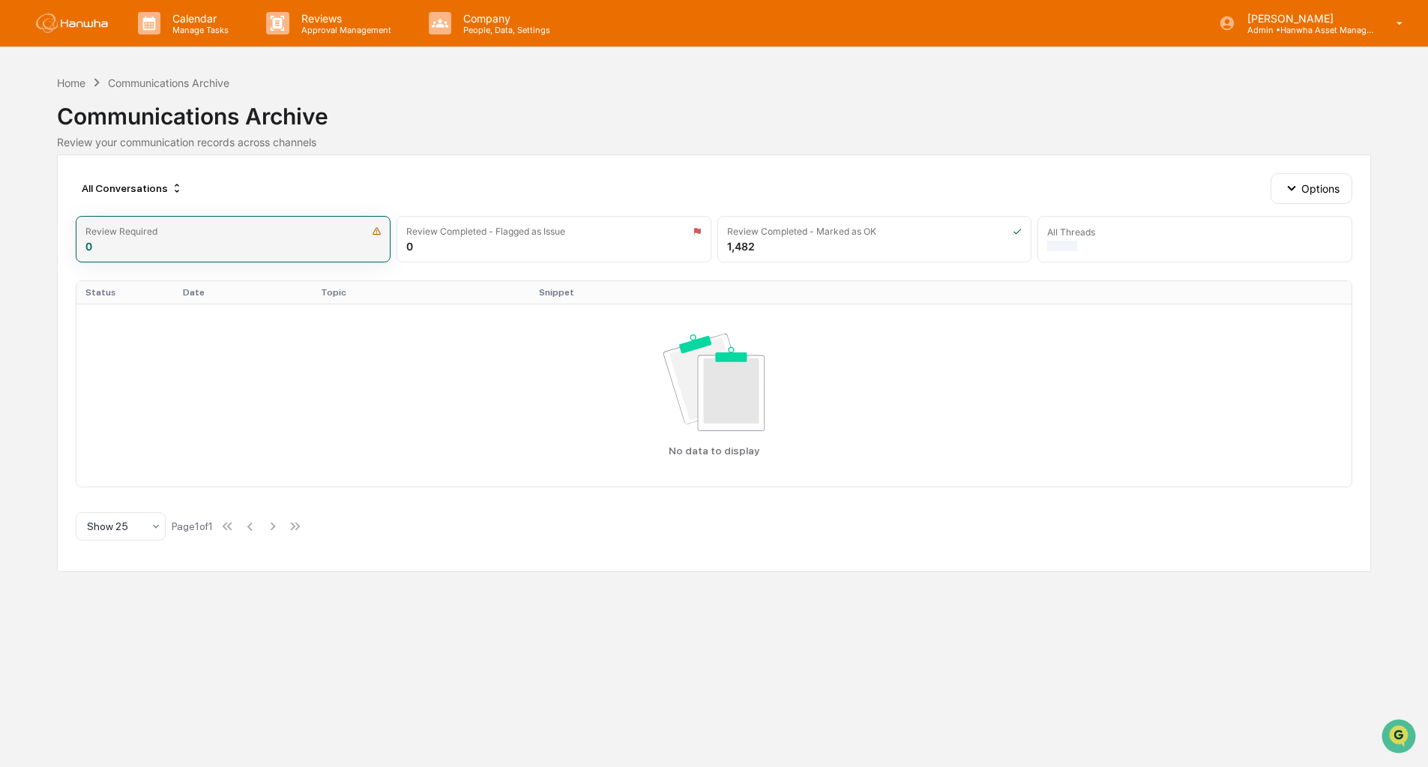
click at [239, 236] on div "Review Required 0" at bounding box center [233, 239] width 315 height 46
click at [148, 181] on div "All Conversations" at bounding box center [132, 188] width 113 height 24
click at [336, 154] on div "Home Communications Archive Communications Archive Review your communication re…" at bounding box center [714, 112] width 1314 height 83
click at [75, 86] on div "Home" at bounding box center [71, 82] width 28 height 13
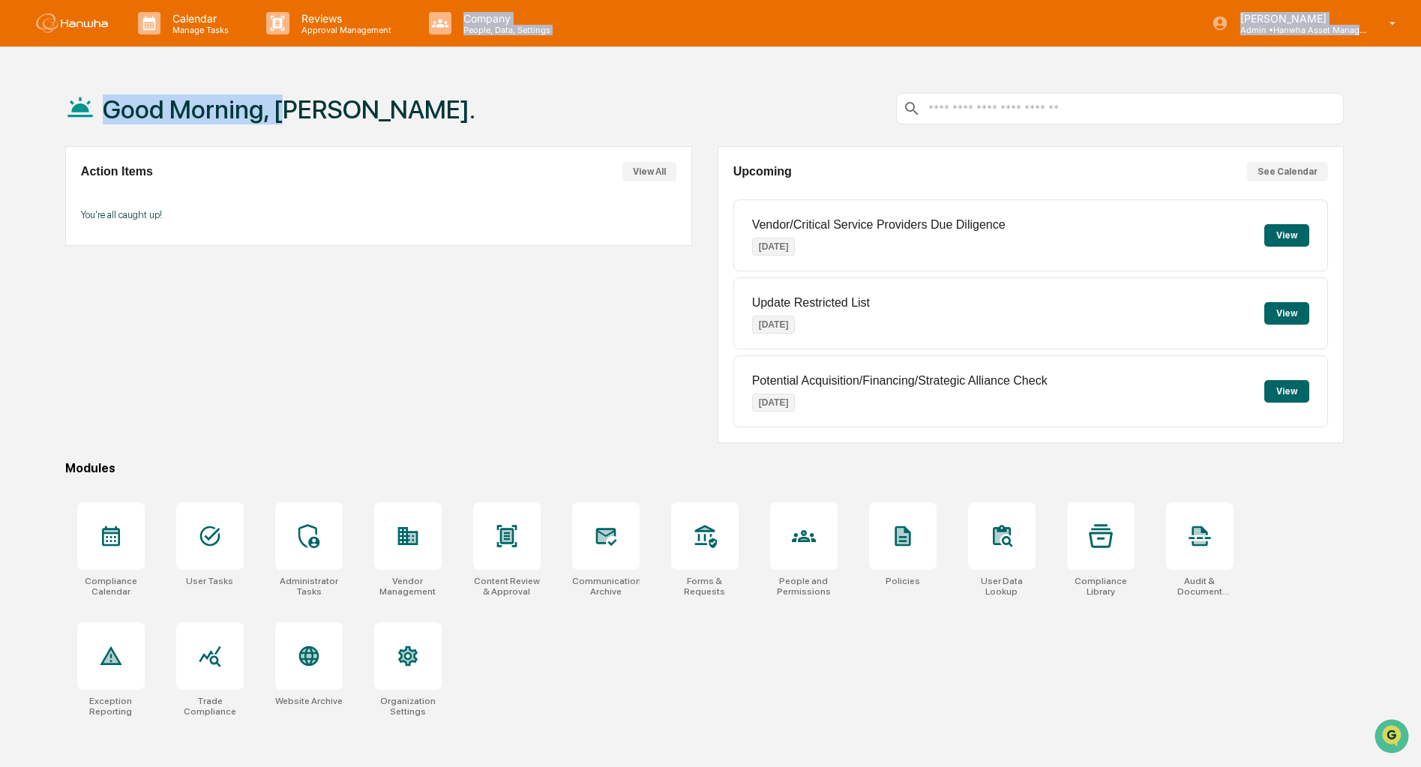
drag, startPoint x: 409, startPoint y: 44, endPoint x: 266, endPoint y: 75, distance: 146.5
click at [266, 75] on div "Calendar Manage Tasks Reviews Approval Management Company People, Data, Setting…" at bounding box center [710, 419] width 1421 height 838
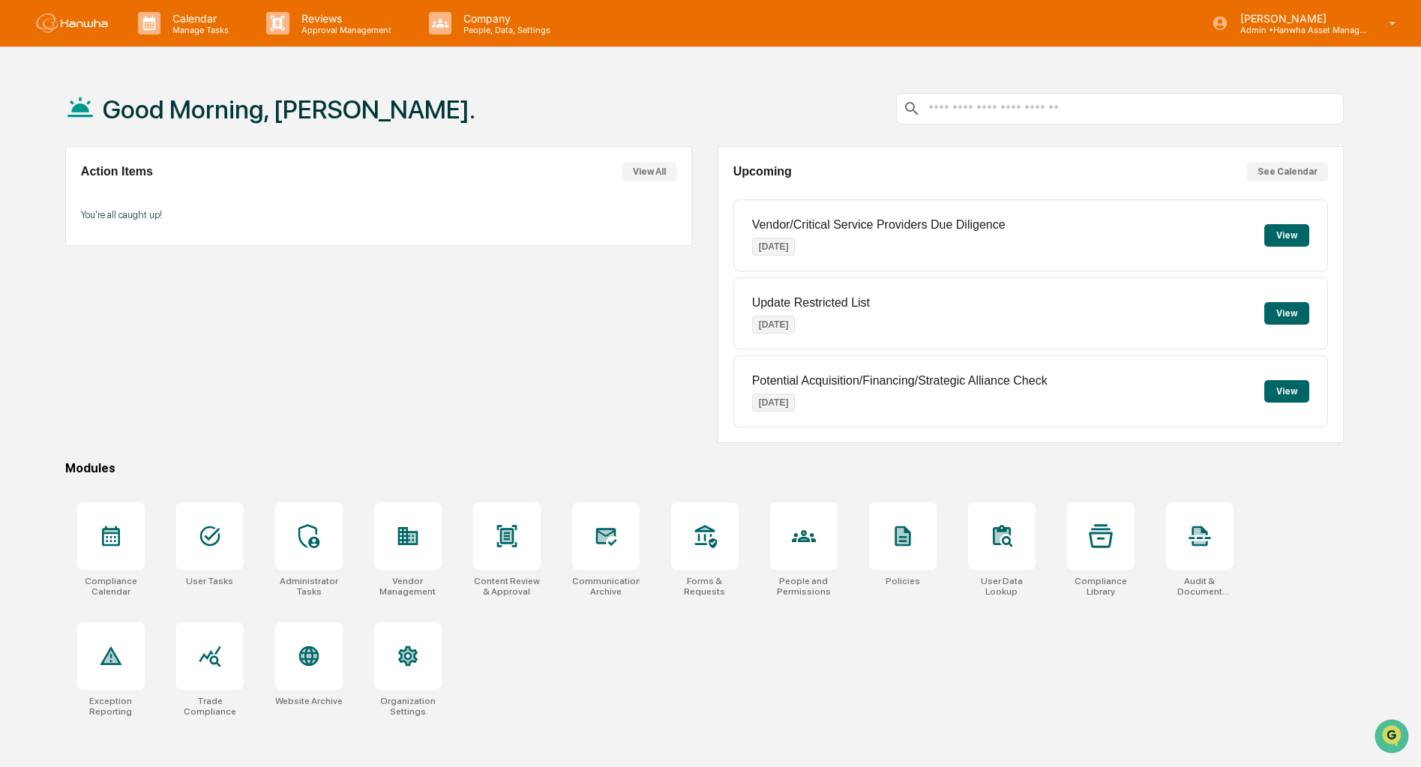
click at [422, 100] on div "Good Morning, [PERSON_NAME]." at bounding box center [704, 108] width 1279 height 75
